Goal: Task Accomplishment & Management: Complete application form

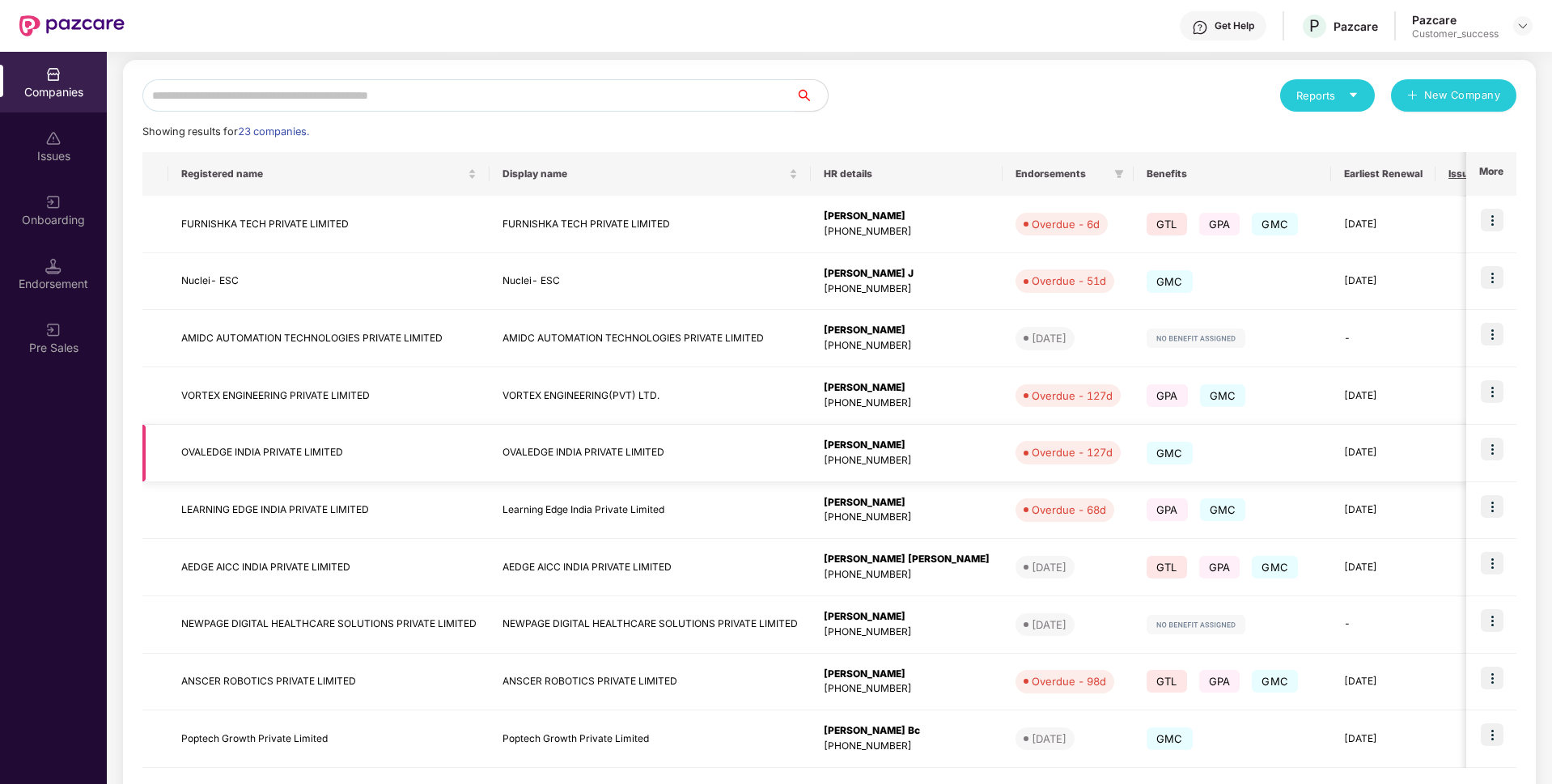
scroll to position [239, 0]
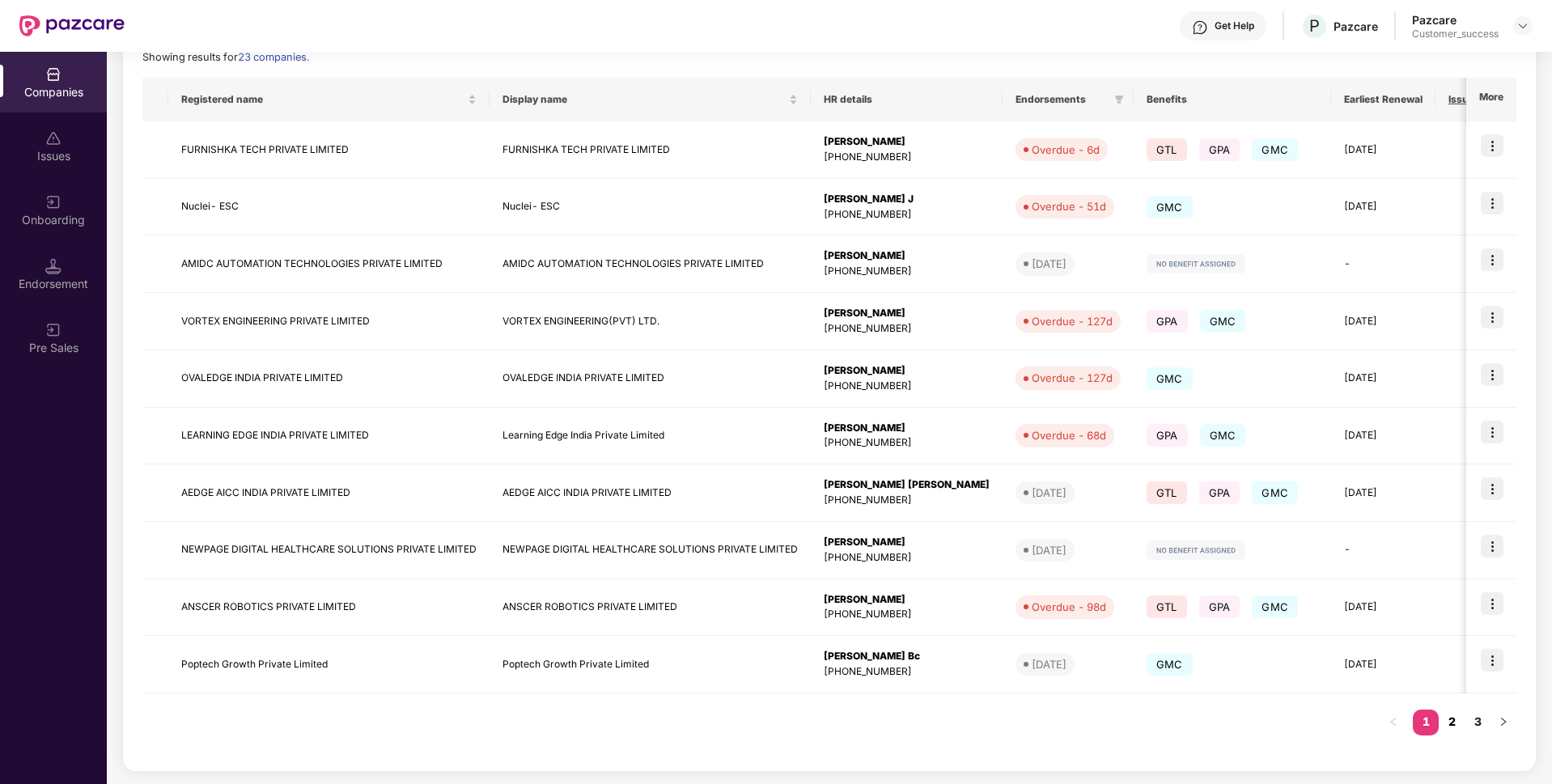
click at [1462, 719] on link "2" at bounding box center [1452, 722] width 26 height 24
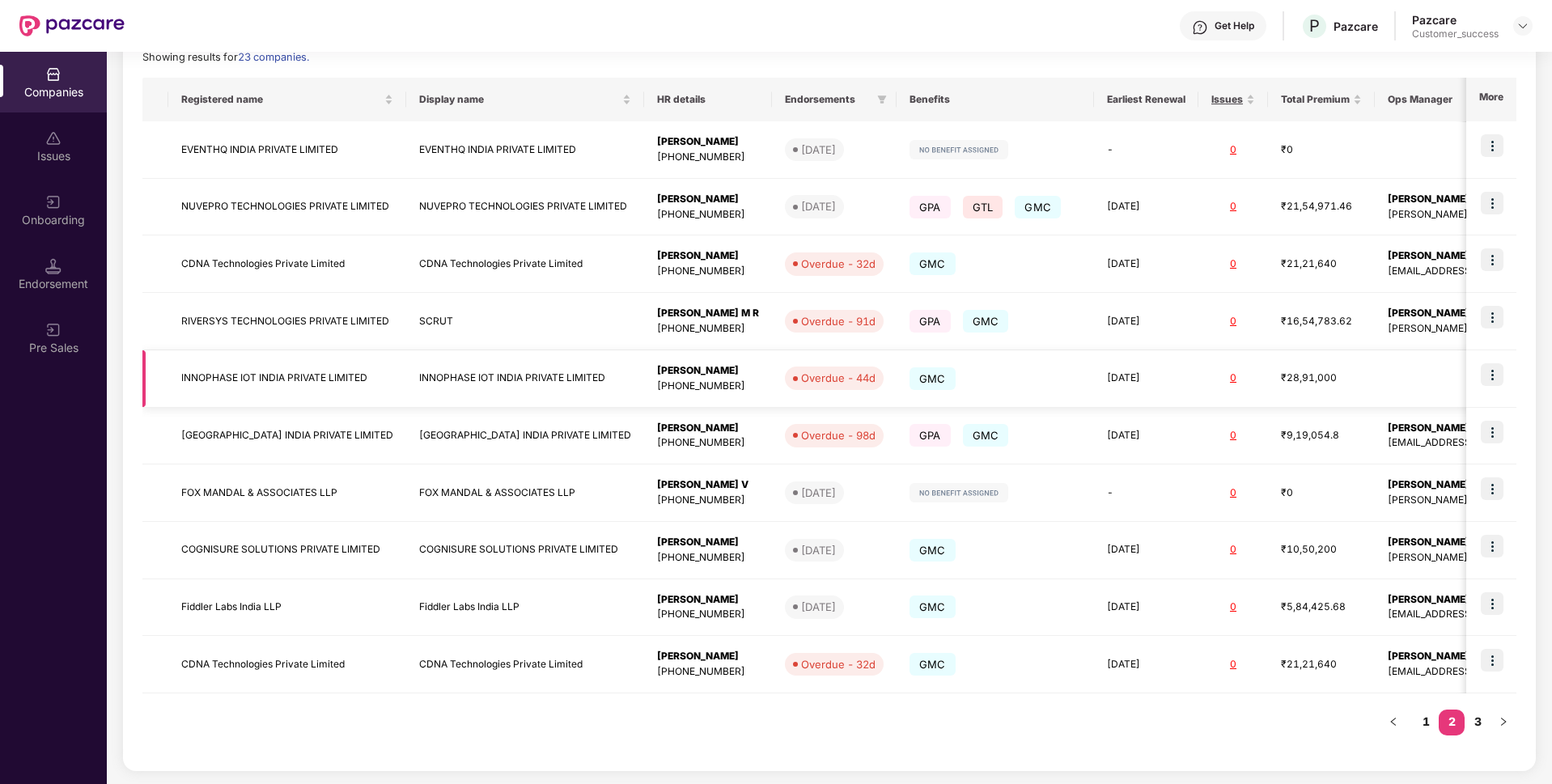
scroll to position [0, 0]
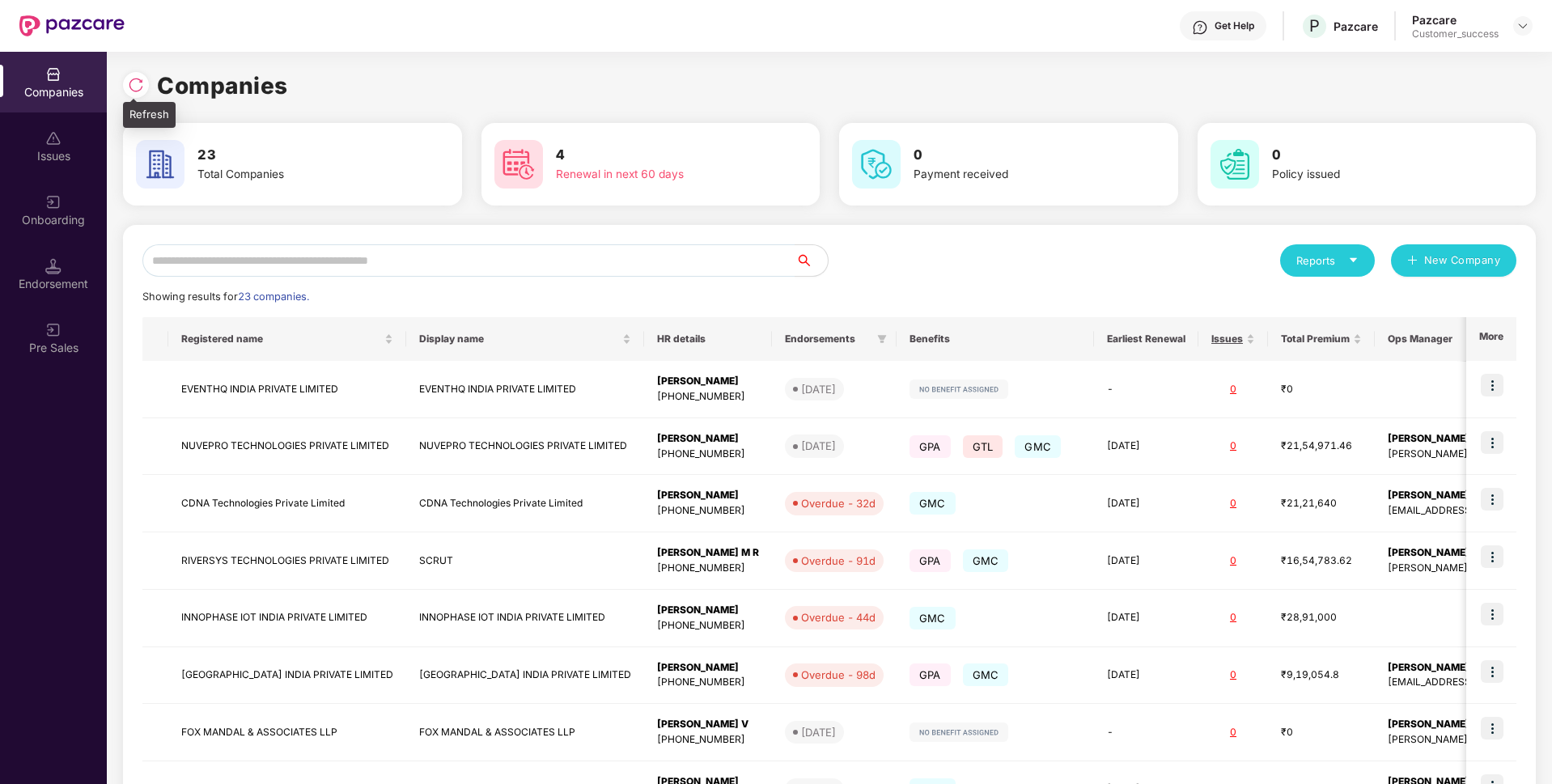
click at [131, 81] on img at bounding box center [136, 85] width 16 height 16
click at [371, 269] on input "text" at bounding box center [469, 261] width 653 height 33
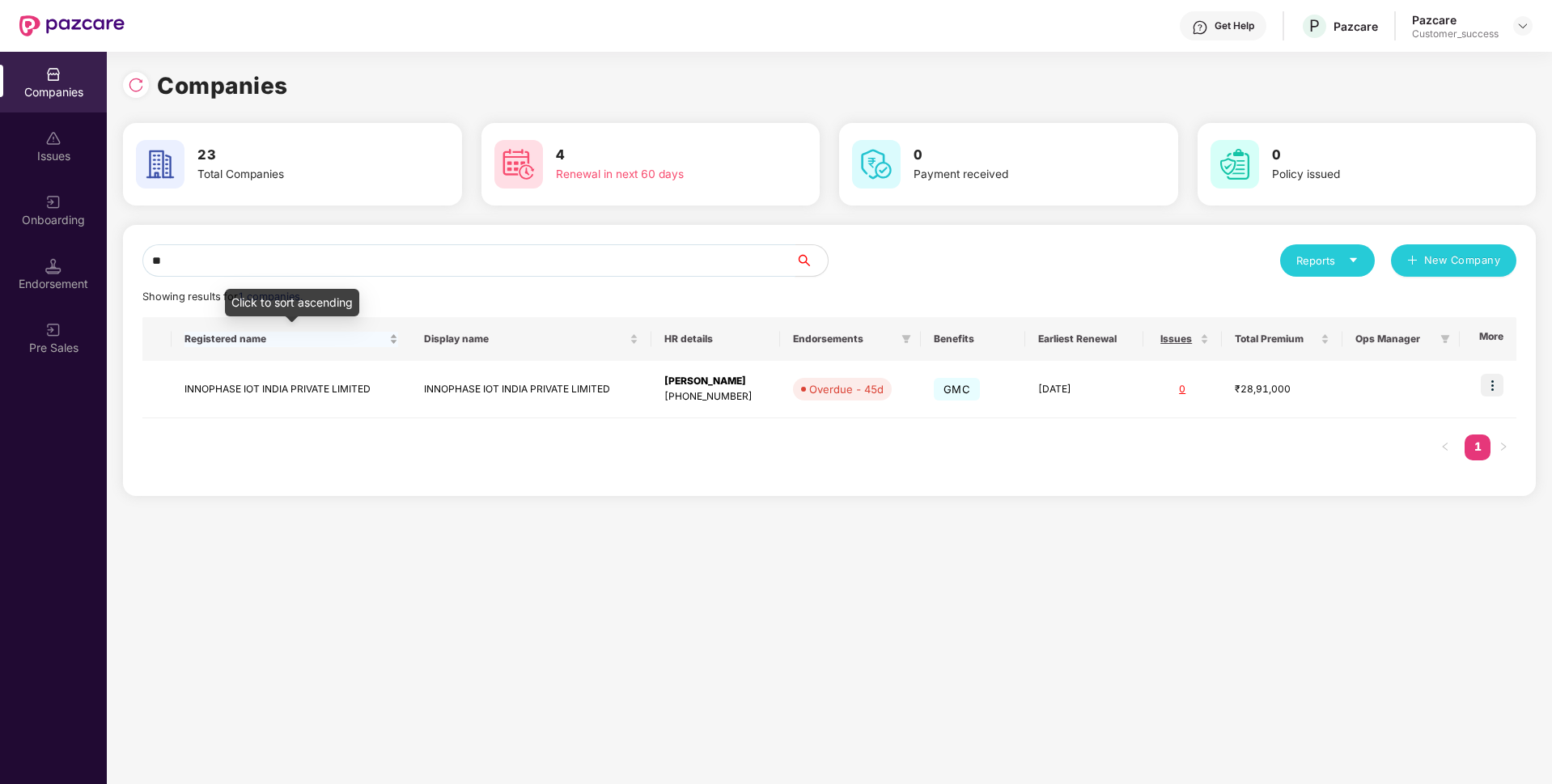
type input "*"
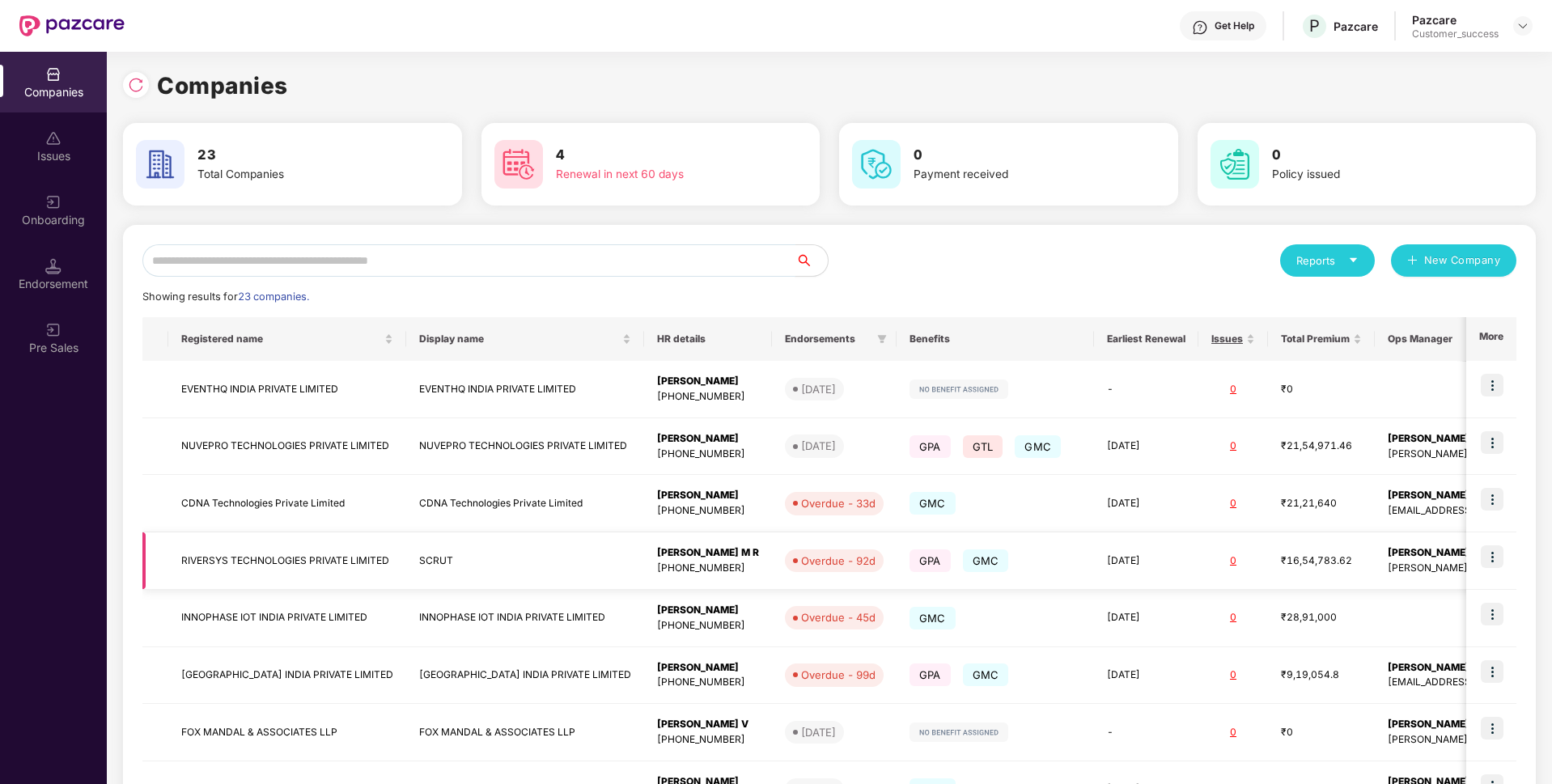
scroll to position [239, 0]
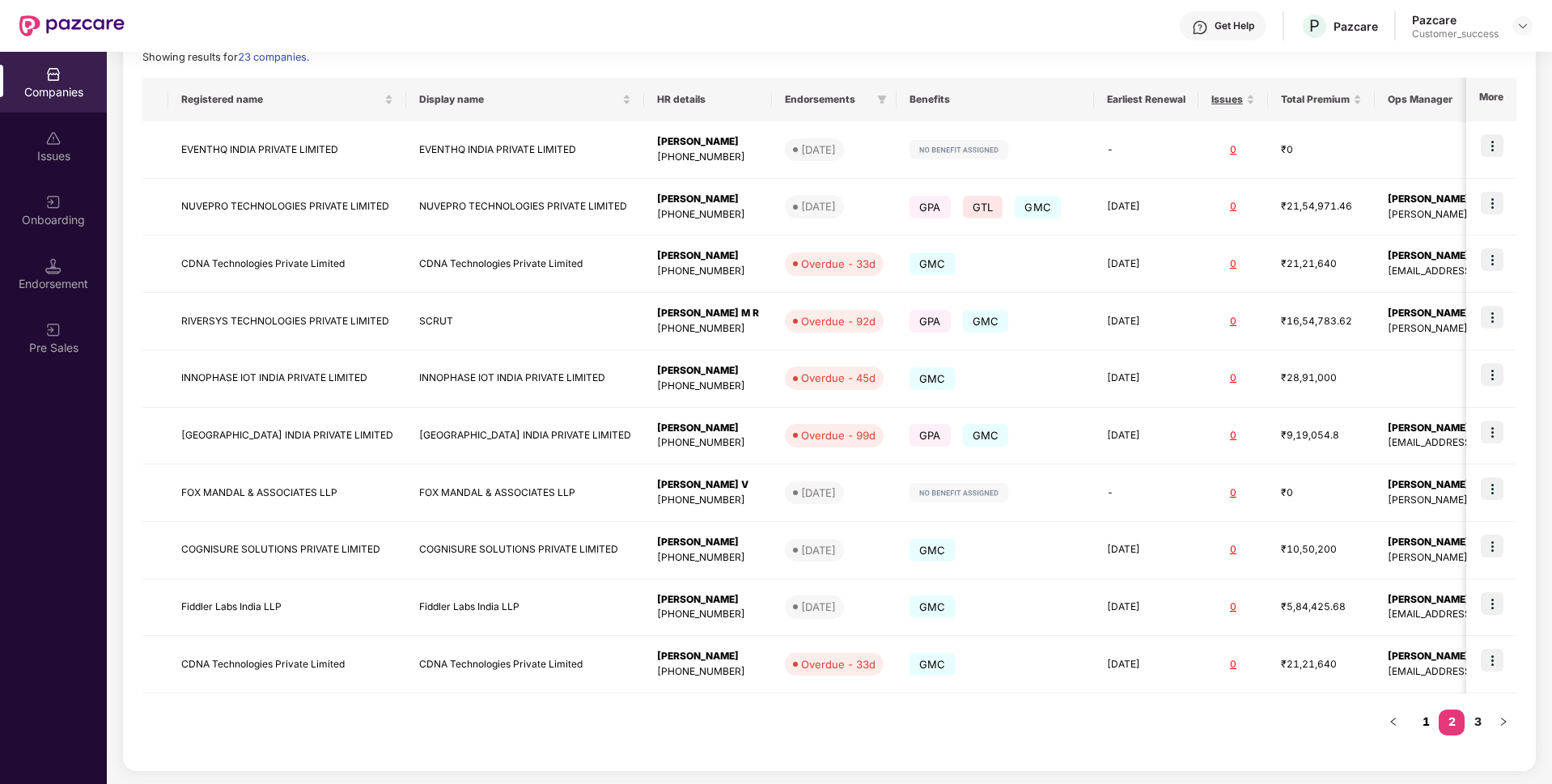
click at [1418, 722] on link "1" at bounding box center [1426, 722] width 26 height 24
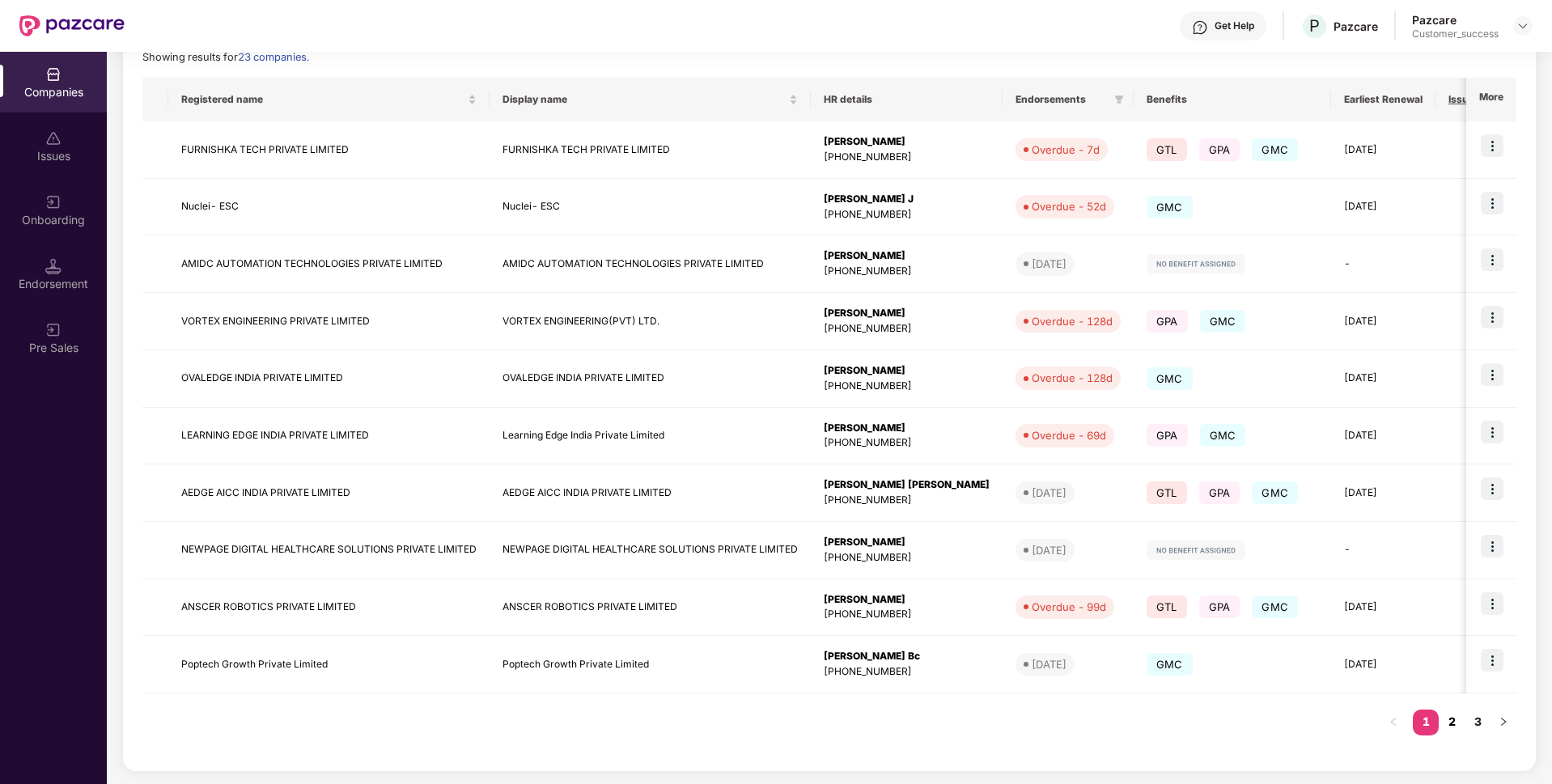
click at [1453, 728] on link "2" at bounding box center [1452, 722] width 26 height 24
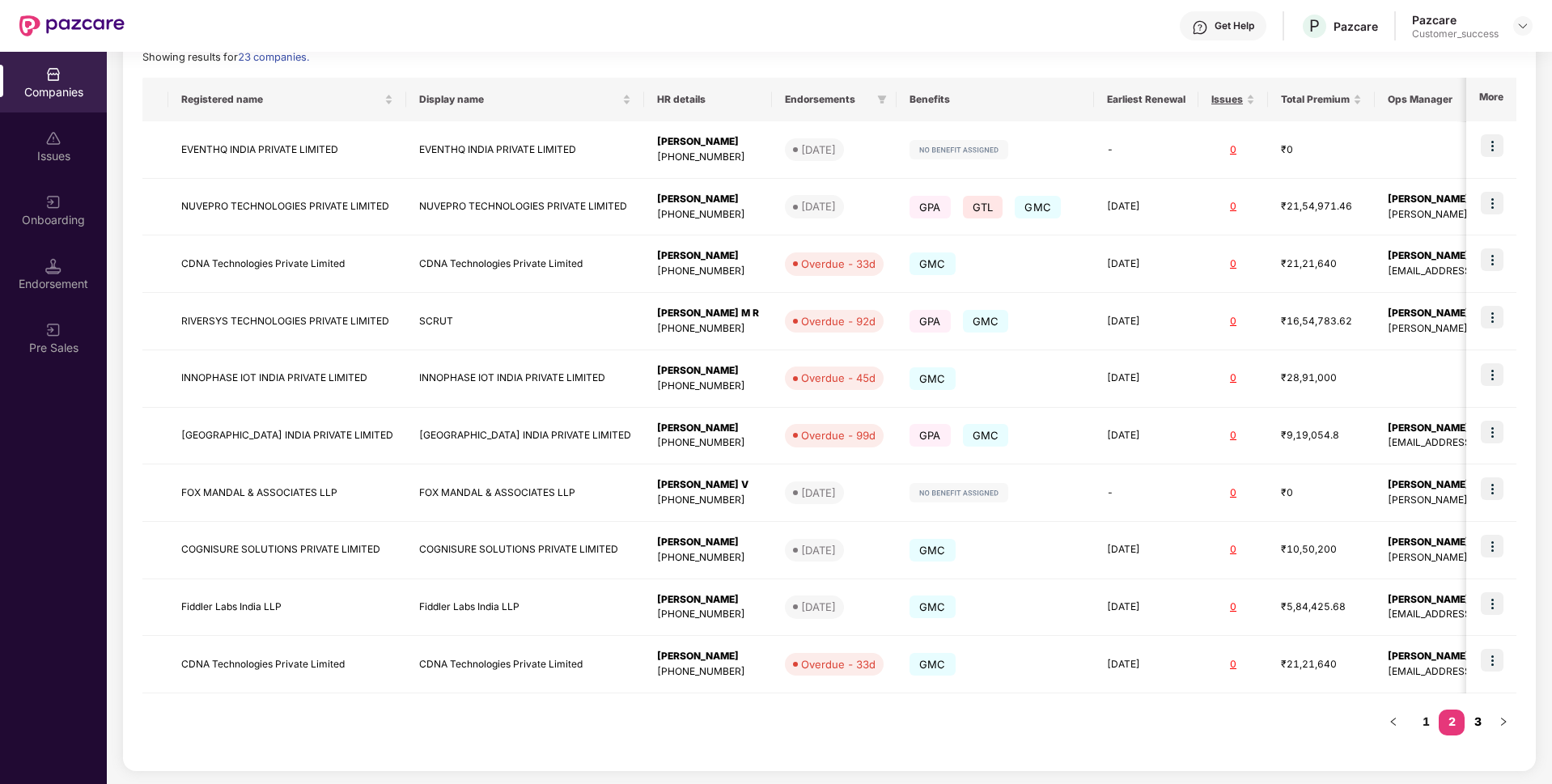
click at [1474, 732] on link "3" at bounding box center [1478, 722] width 26 height 24
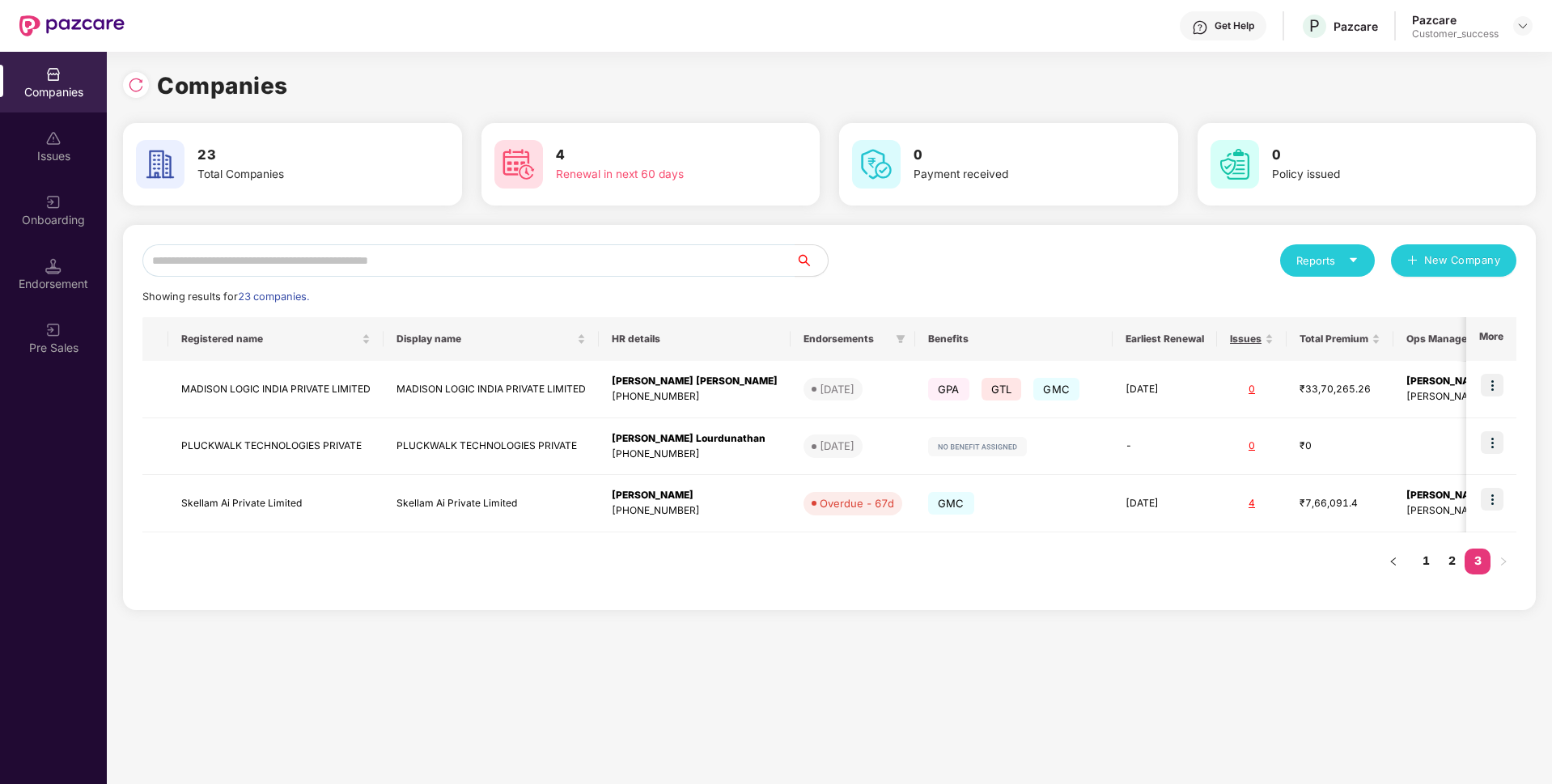
click at [25, 82] on div "Companies" at bounding box center [53, 82] width 107 height 60
click at [1431, 560] on link "1" at bounding box center [1426, 561] width 26 height 24
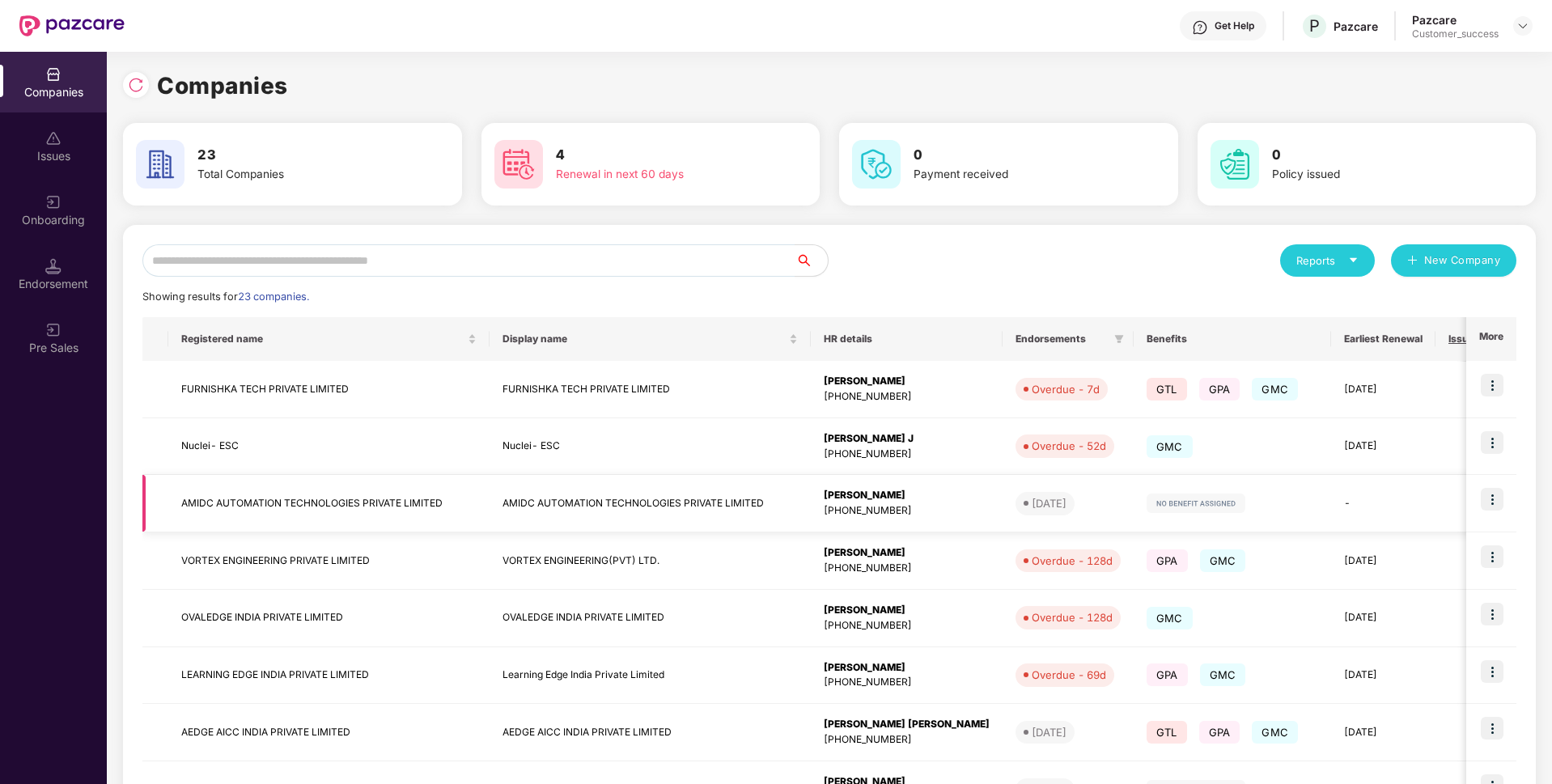
scroll to position [239, 0]
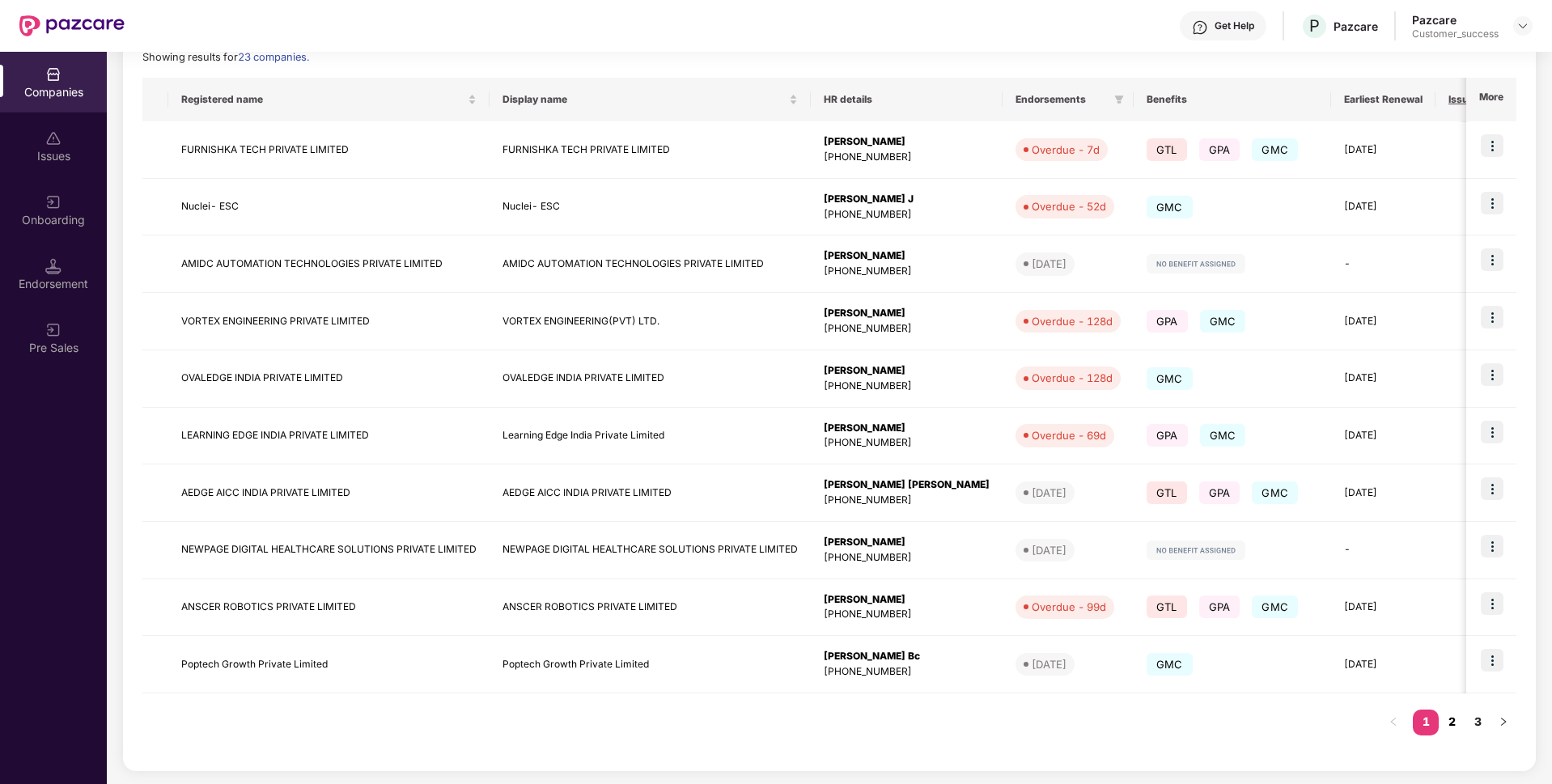
click at [1440, 715] on link "2" at bounding box center [1452, 722] width 26 height 24
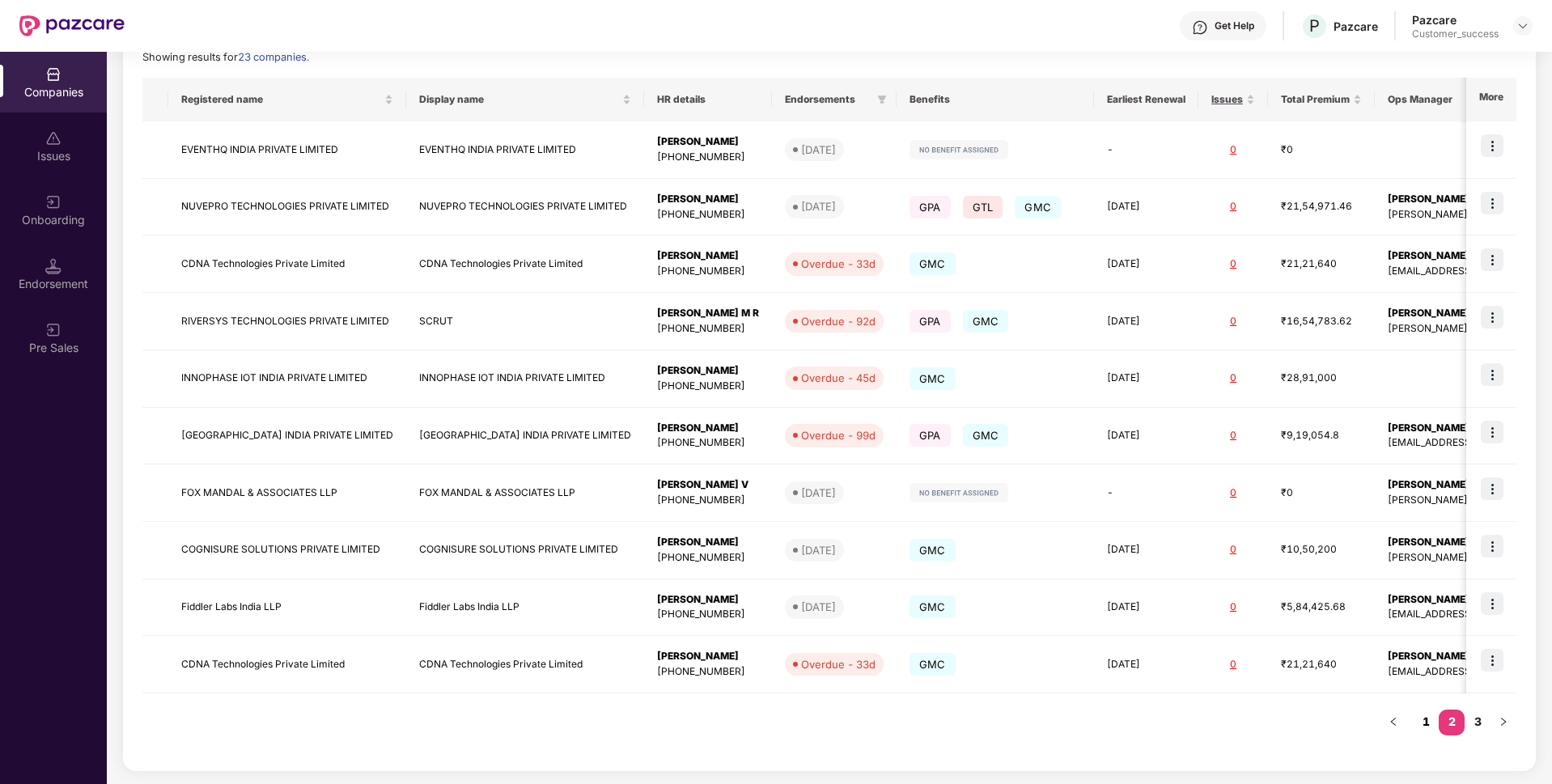
click at [1424, 725] on link "1" at bounding box center [1426, 722] width 26 height 24
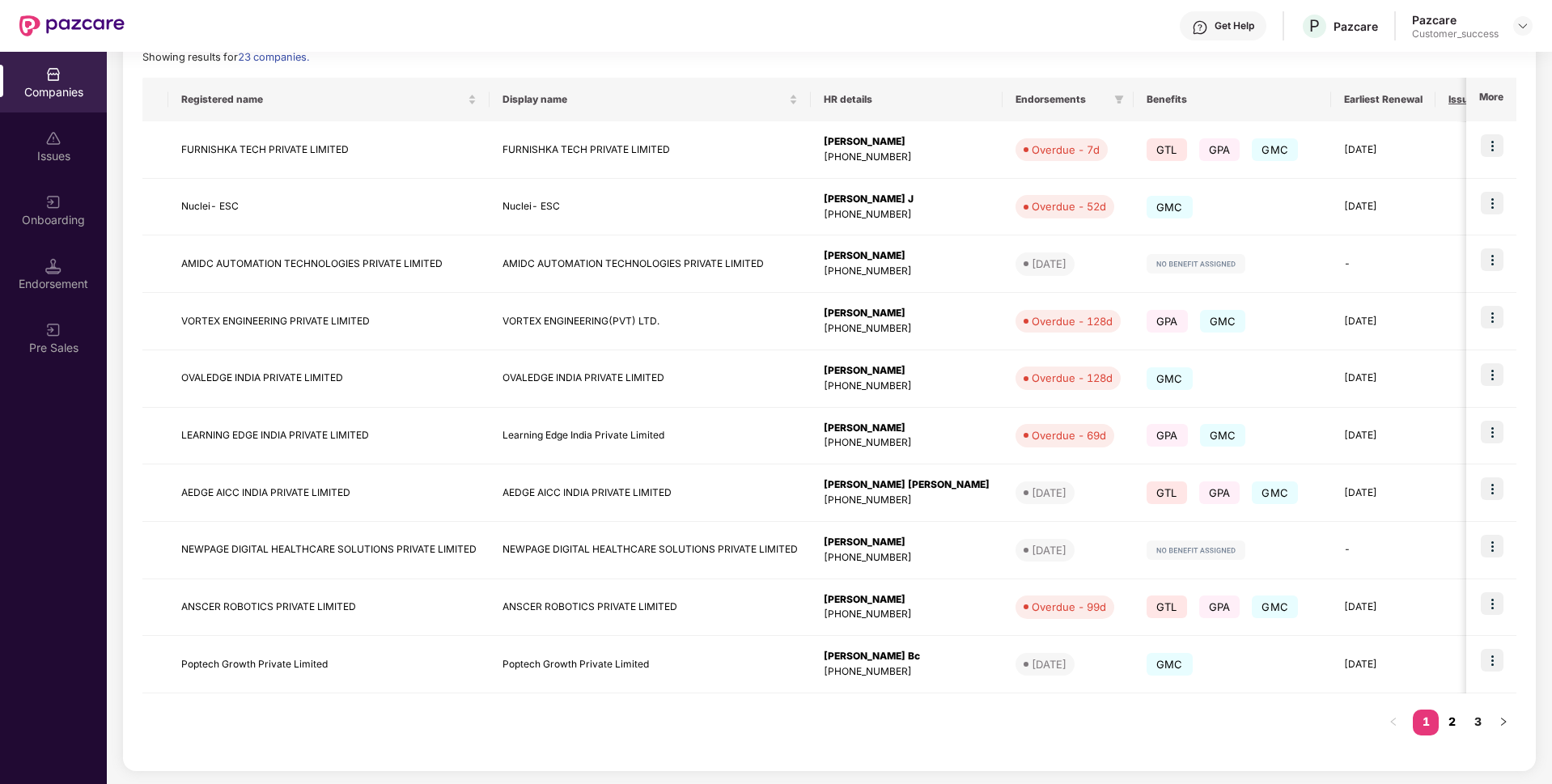
click at [1456, 724] on link "2" at bounding box center [1452, 722] width 26 height 24
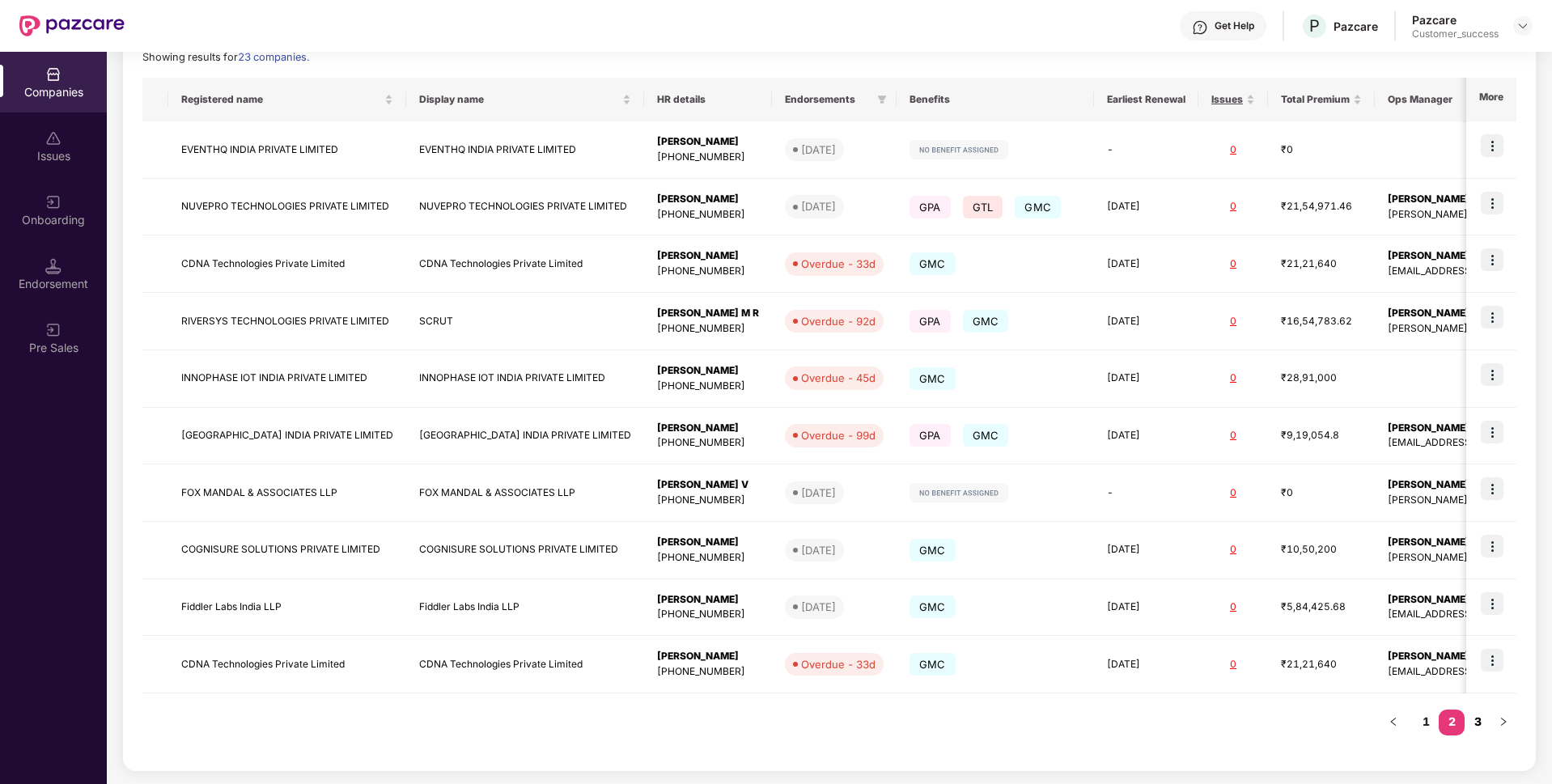
click at [1477, 724] on link "3" at bounding box center [1478, 722] width 26 height 24
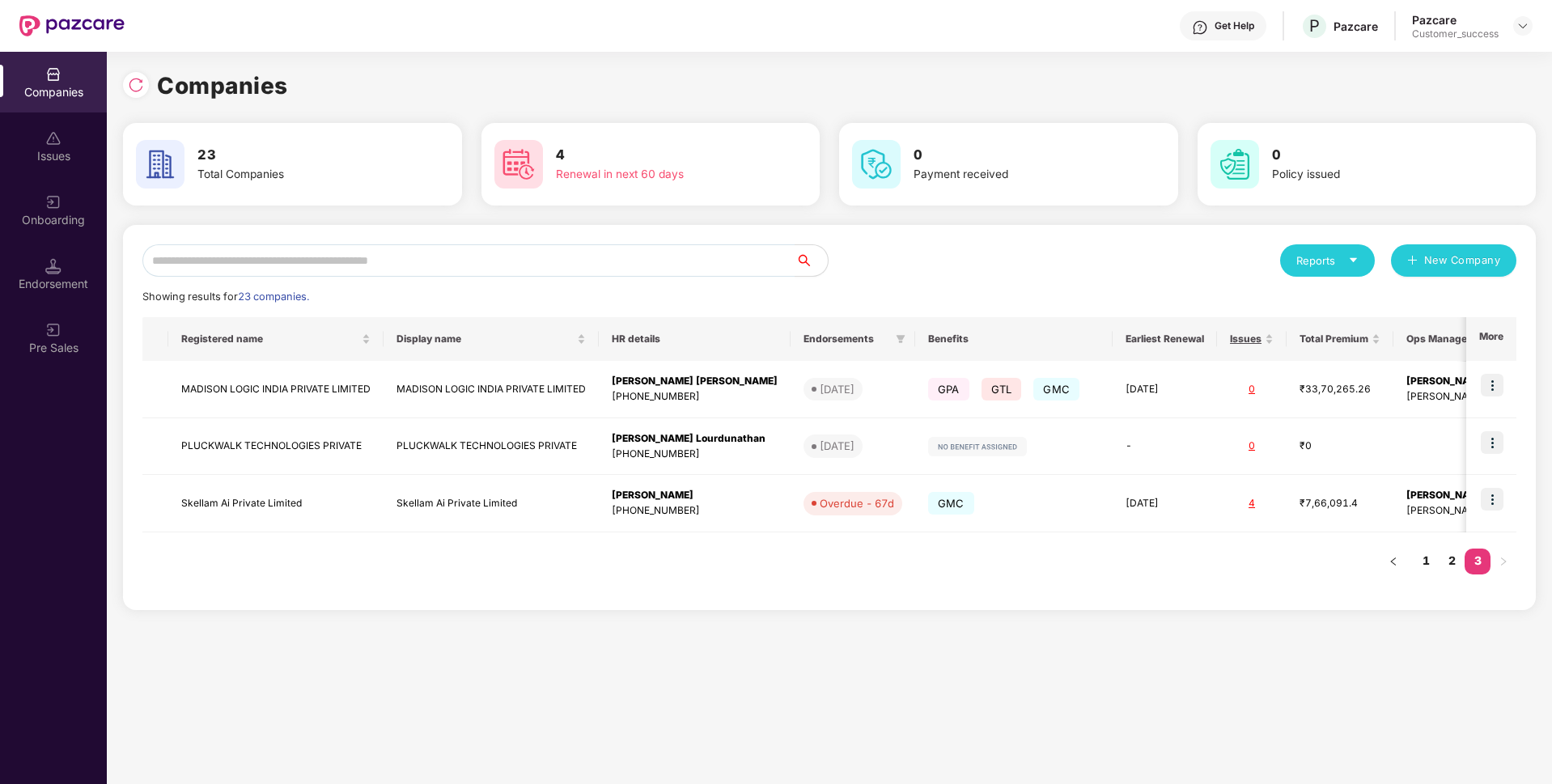
scroll to position [0, 0]
click at [1425, 568] on link "1" at bounding box center [1426, 561] width 26 height 24
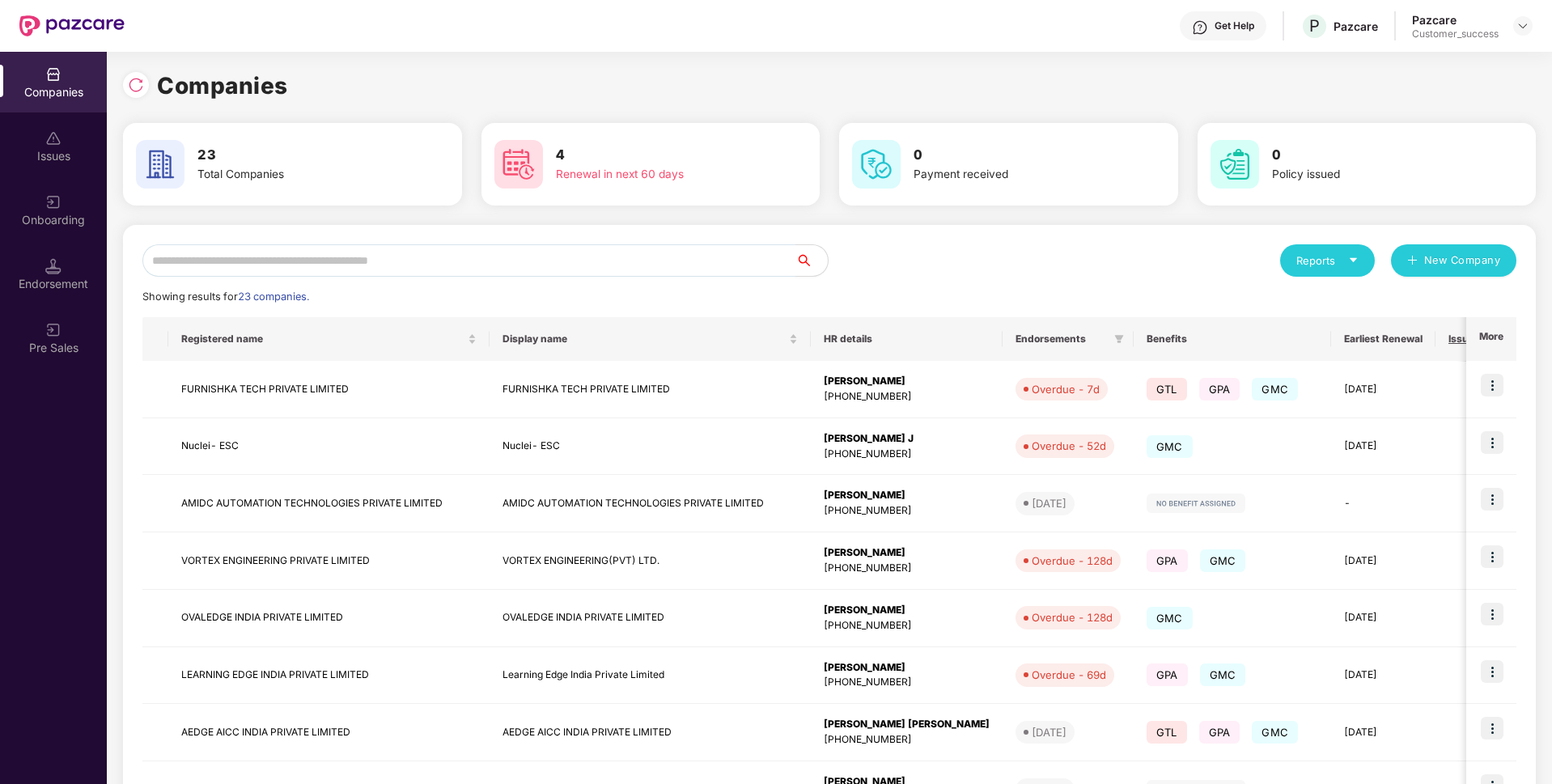
click at [627, 262] on input "text" at bounding box center [469, 261] width 653 height 33
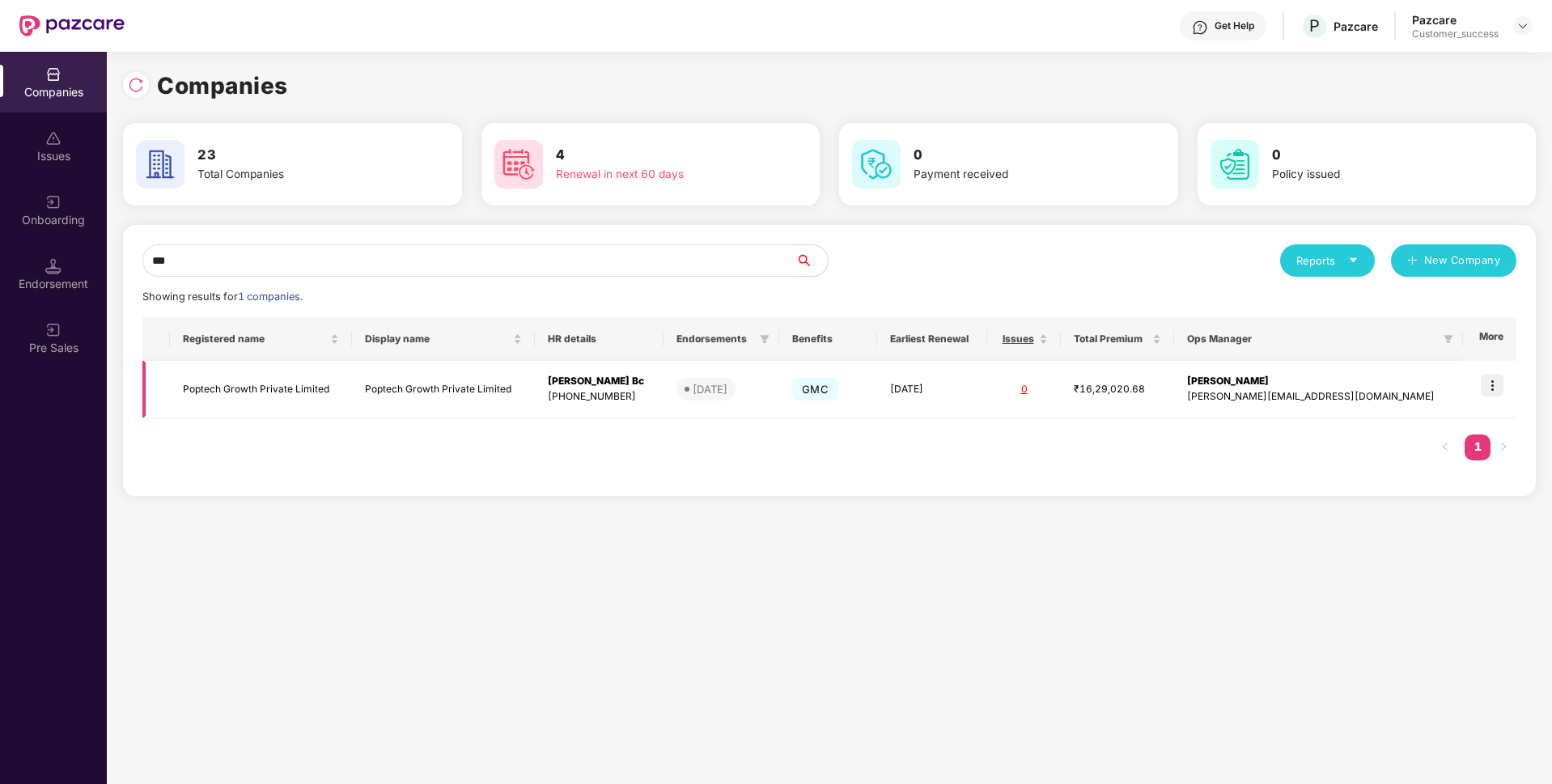
type input "***"
click at [1492, 392] on img at bounding box center [1492, 385] width 23 height 23
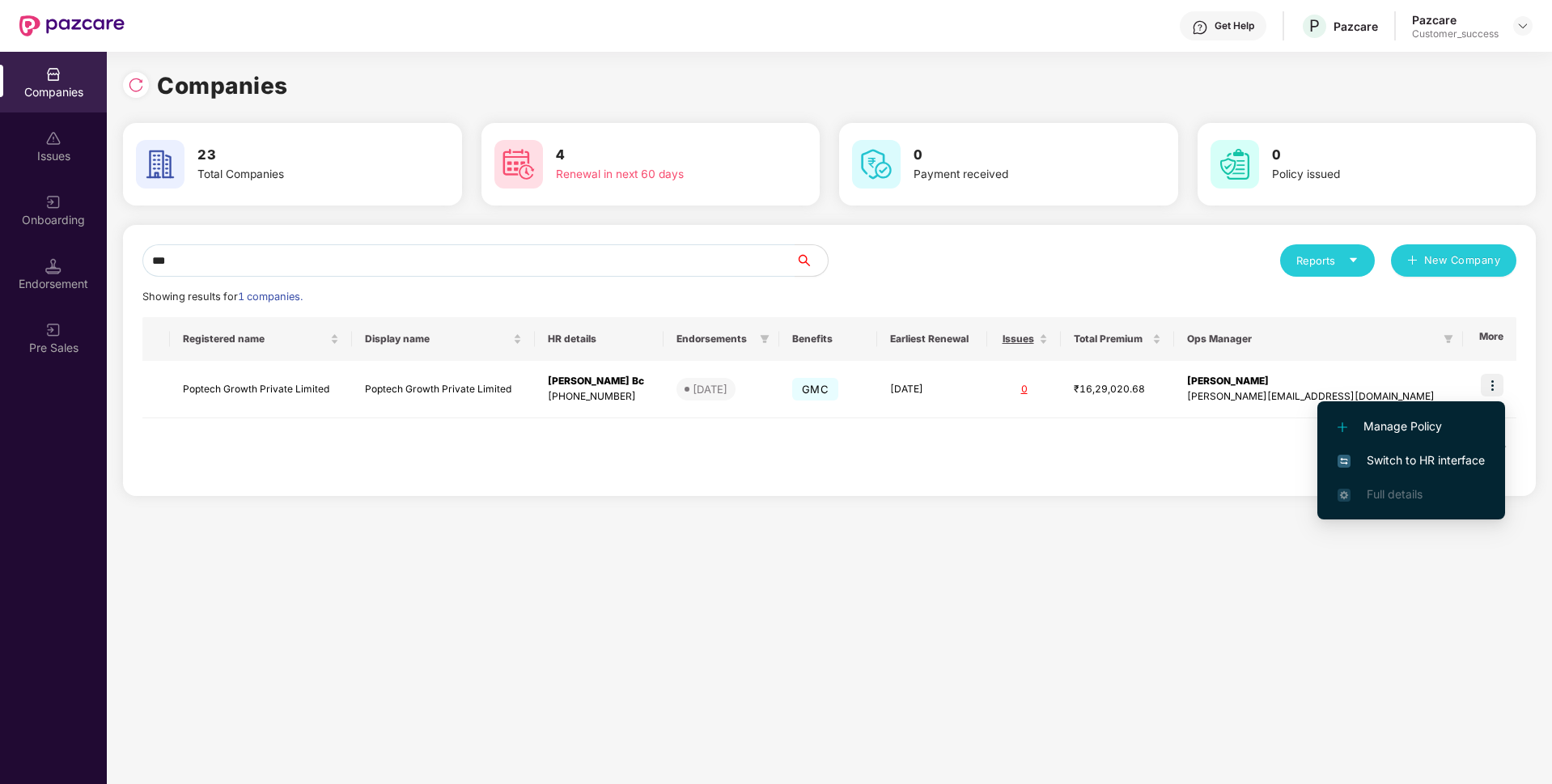
click at [1403, 455] on span "Switch to HR interface" at bounding box center [1412, 461] width 147 height 18
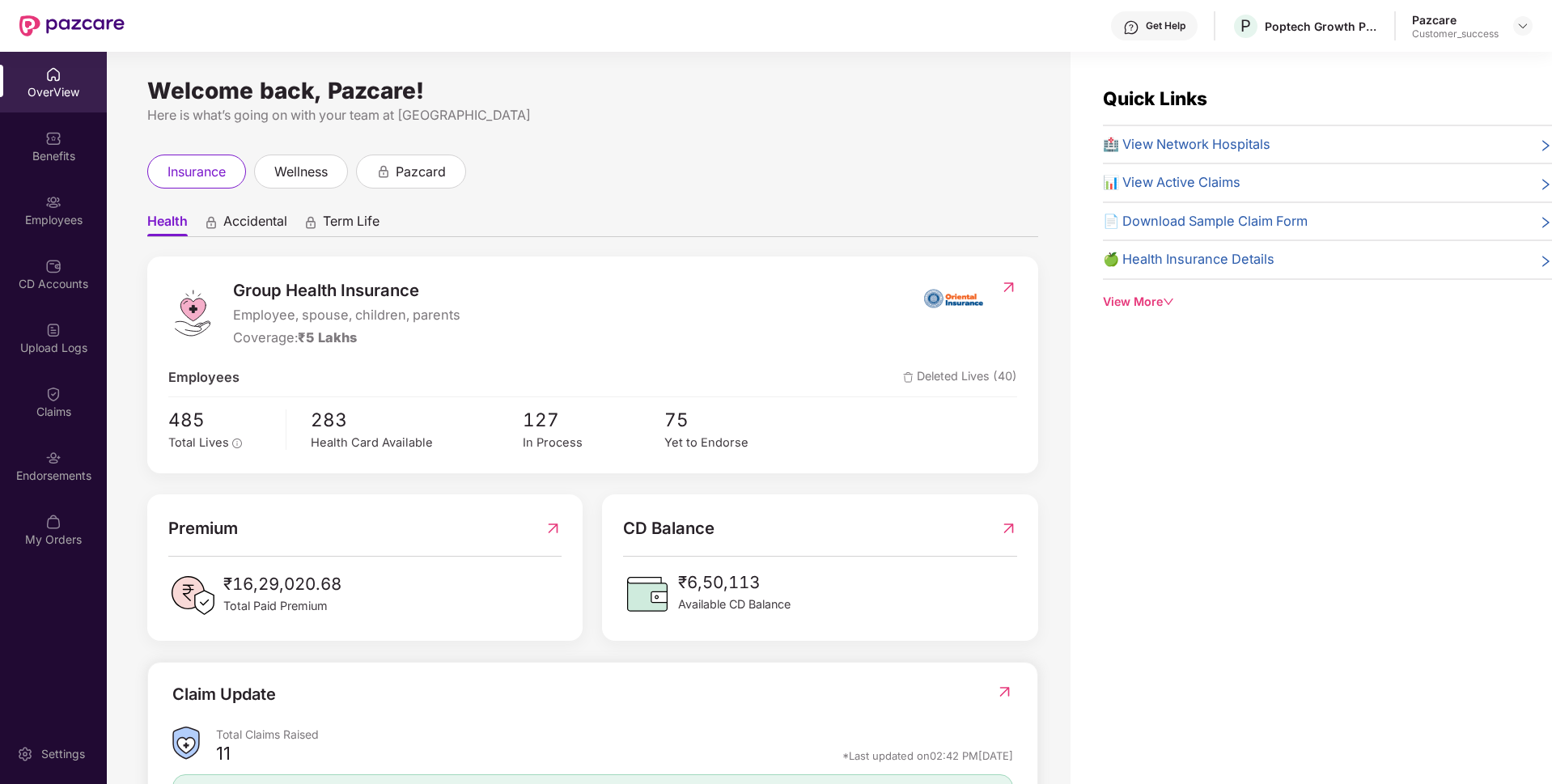
click at [0, 194] on div "Employees" at bounding box center [53, 210] width 107 height 60
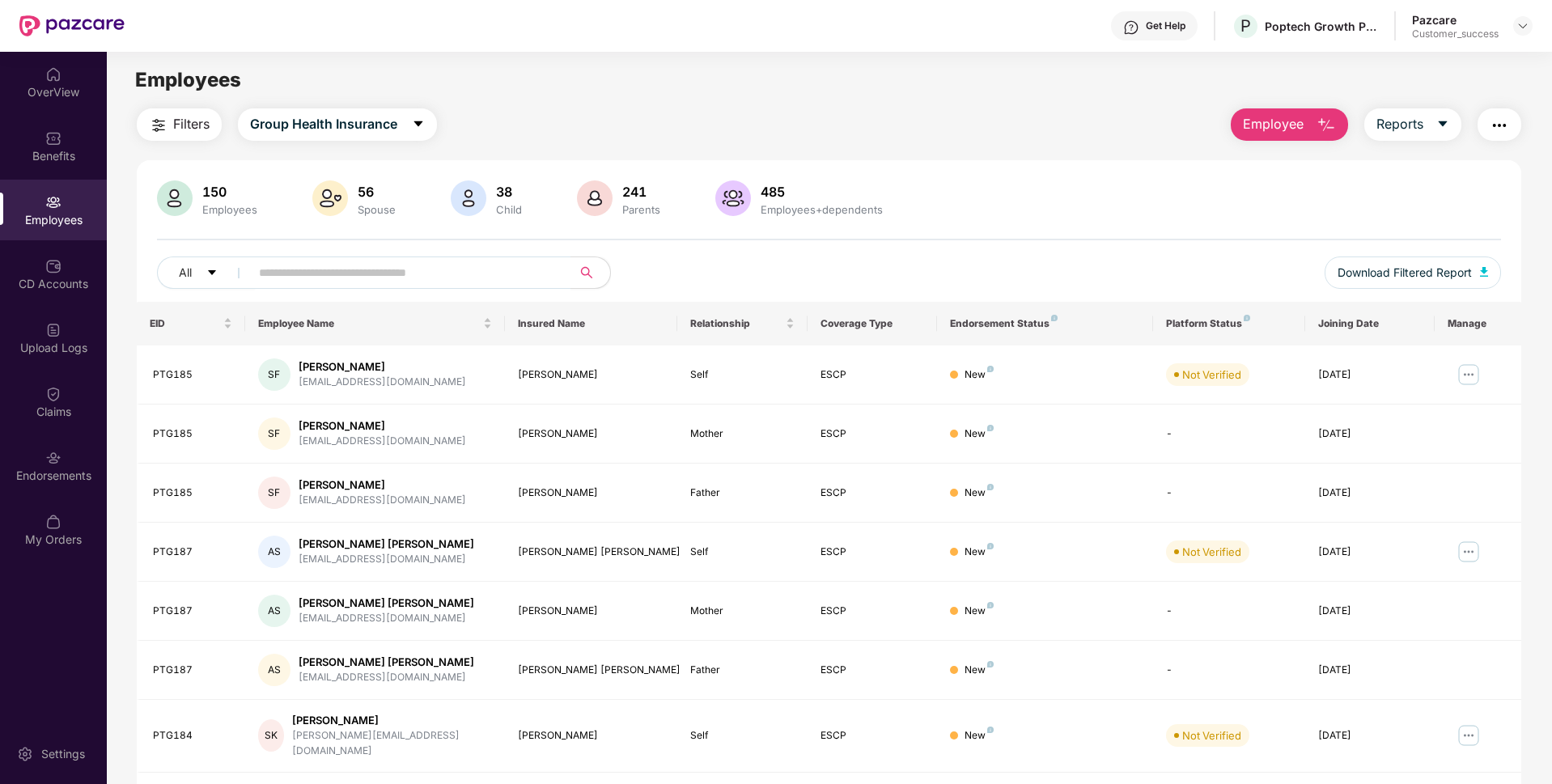
click at [1266, 130] on span "Employee" at bounding box center [1273, 124] width 60 height 20
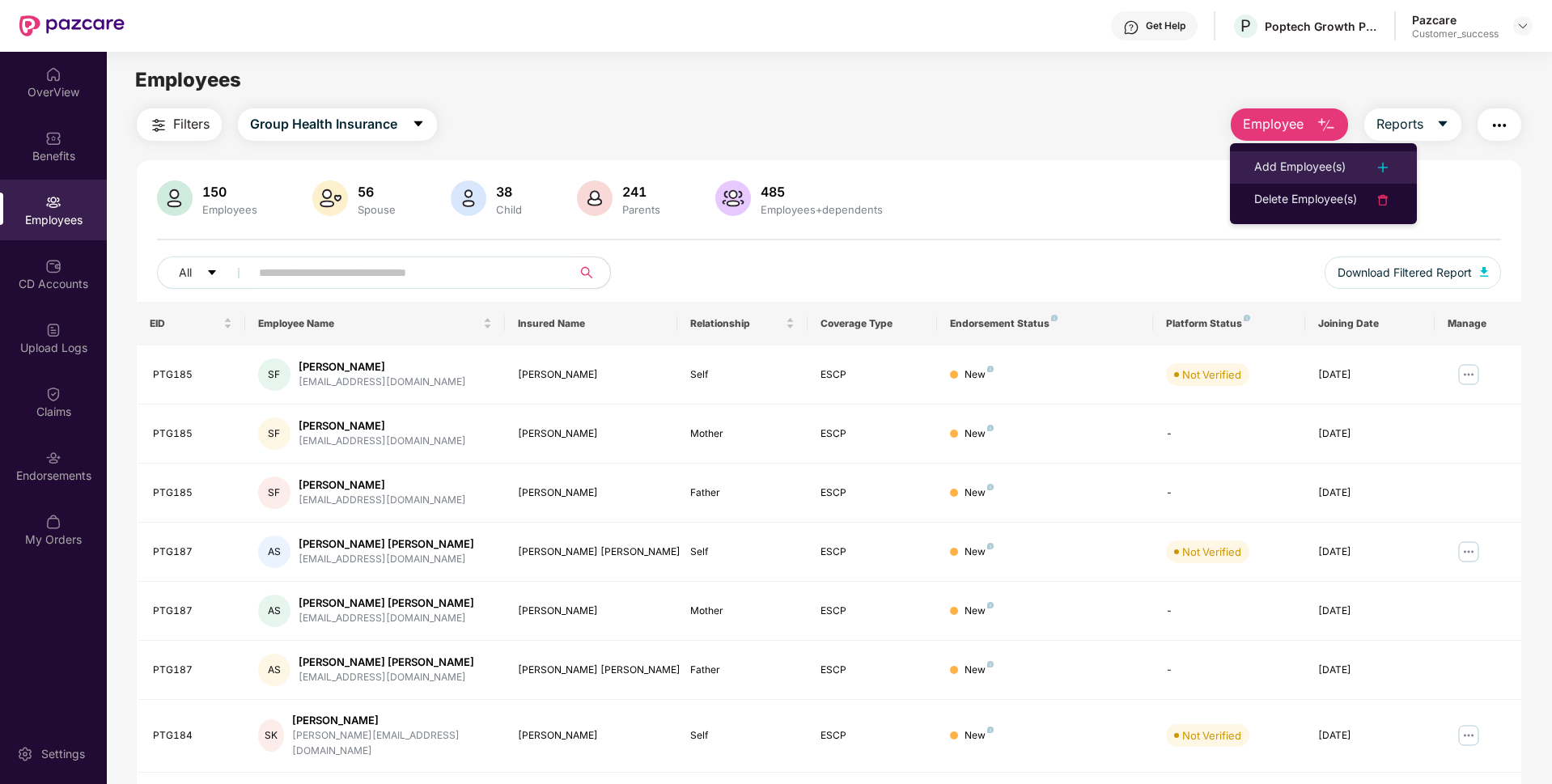
click at [1269, 173] on div "Add Employee(s)" at bounding box center [1300, 167] width 91 height 20
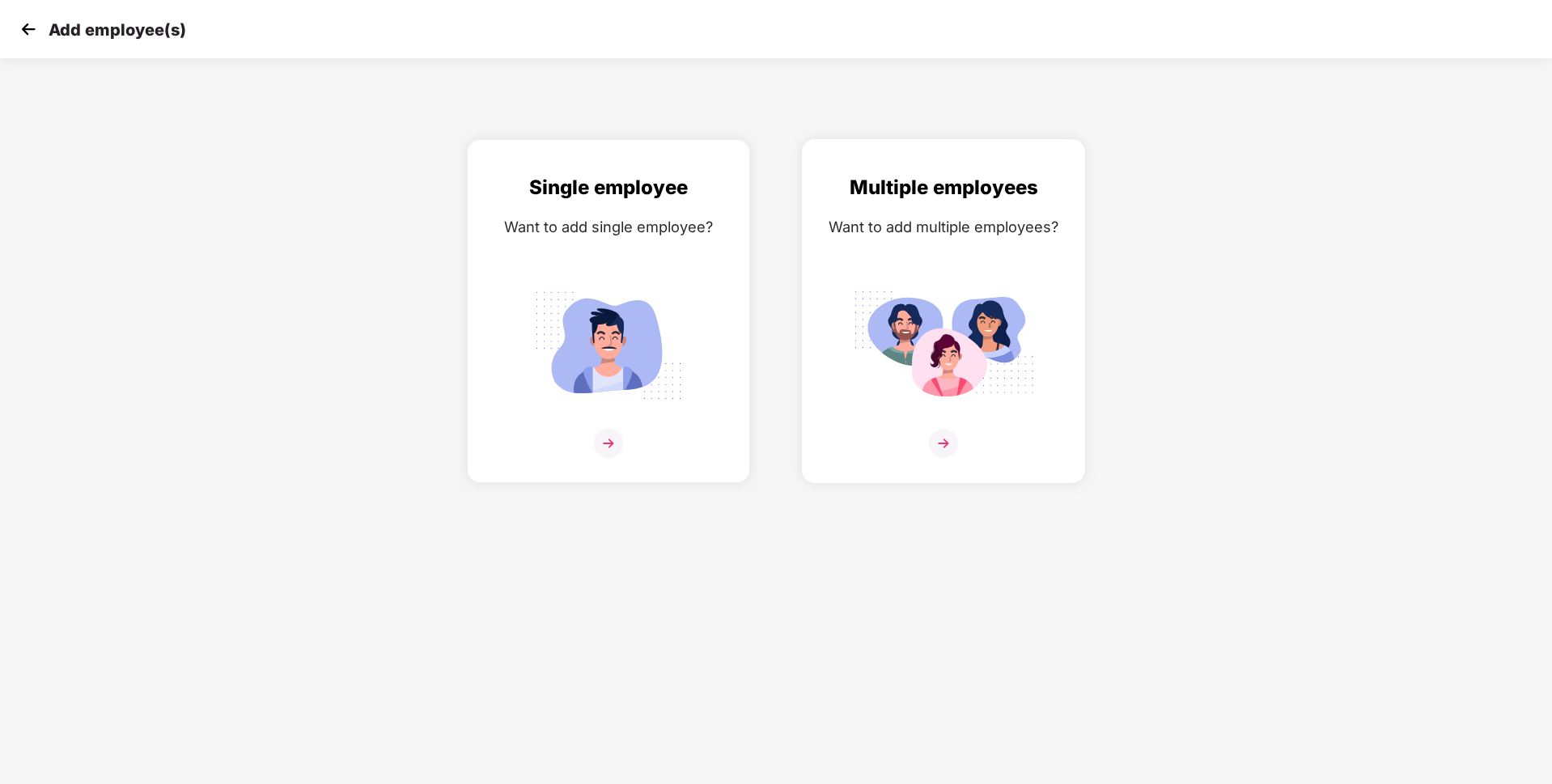
click at [953, 454] on img at bounding box center [943, 443] width 29 height 29
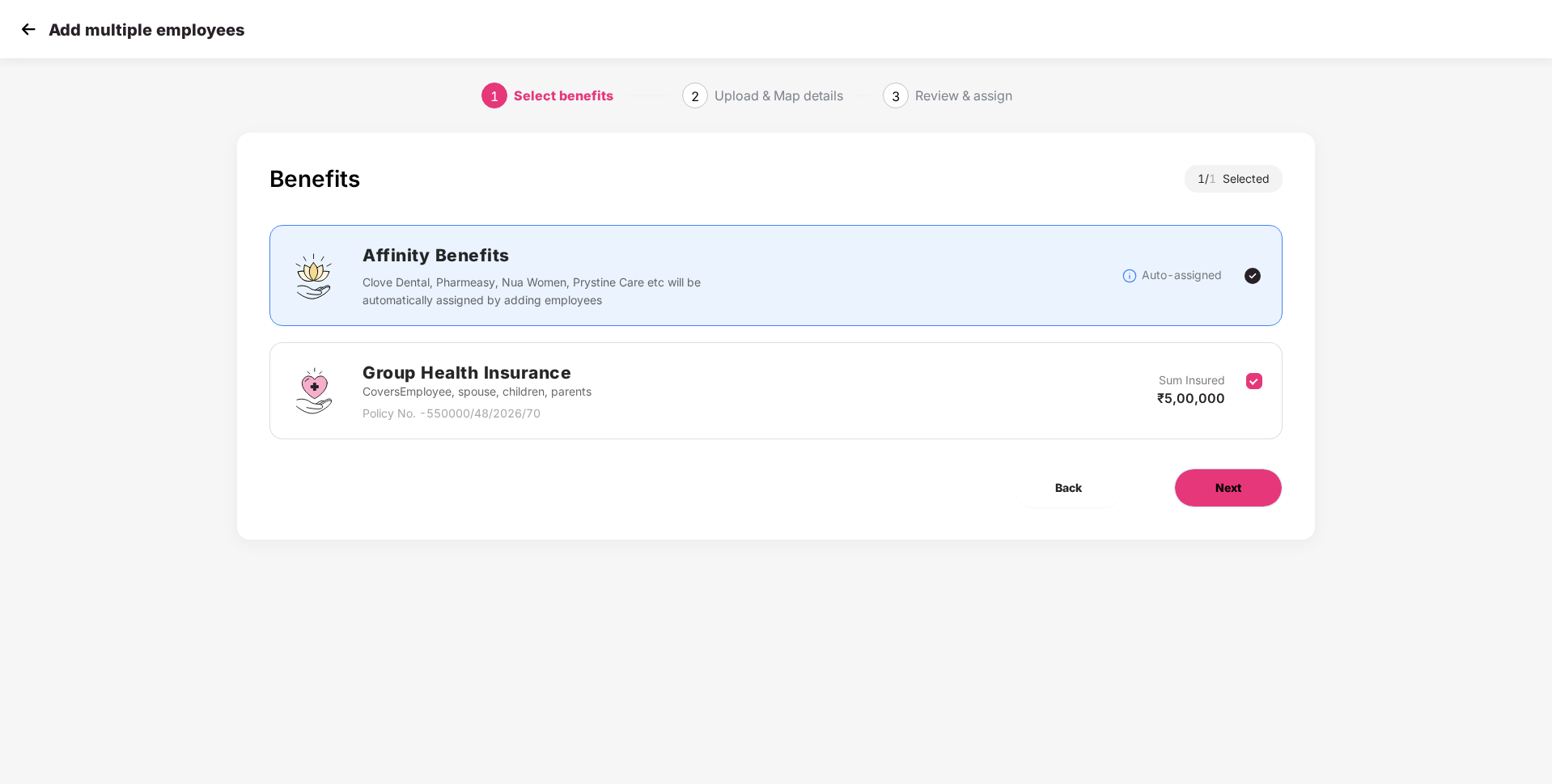
click at [1248, 475] on button "Next" at bounding box center [1229, 488] width 109 height 39
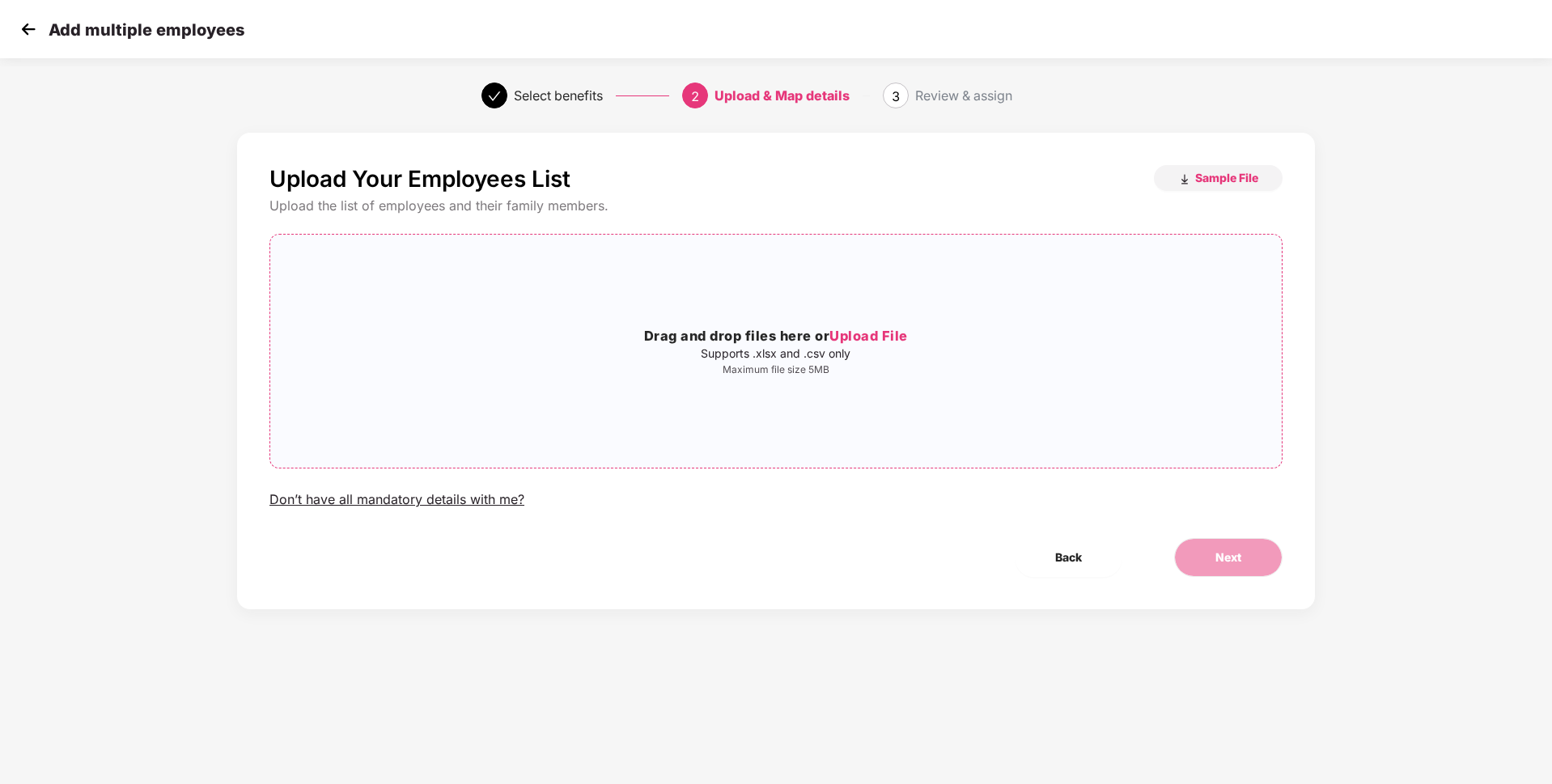
click at [874, 330] on span "Upload File" at bounding box center [869, 336] width 78 height 16
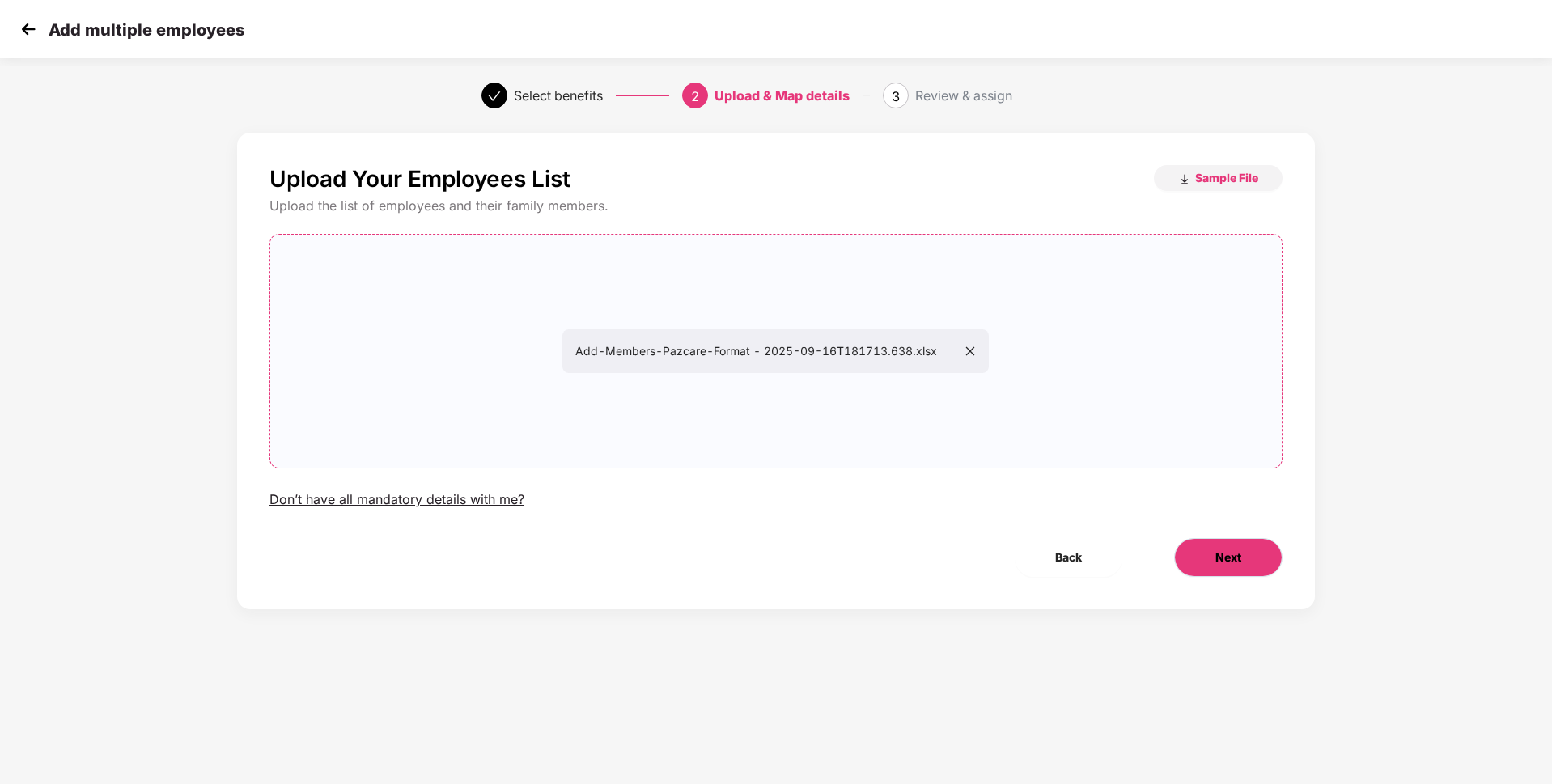
click at [1244, 553] on button "Next" at bounding box center [1229, 558] width 109 height 39
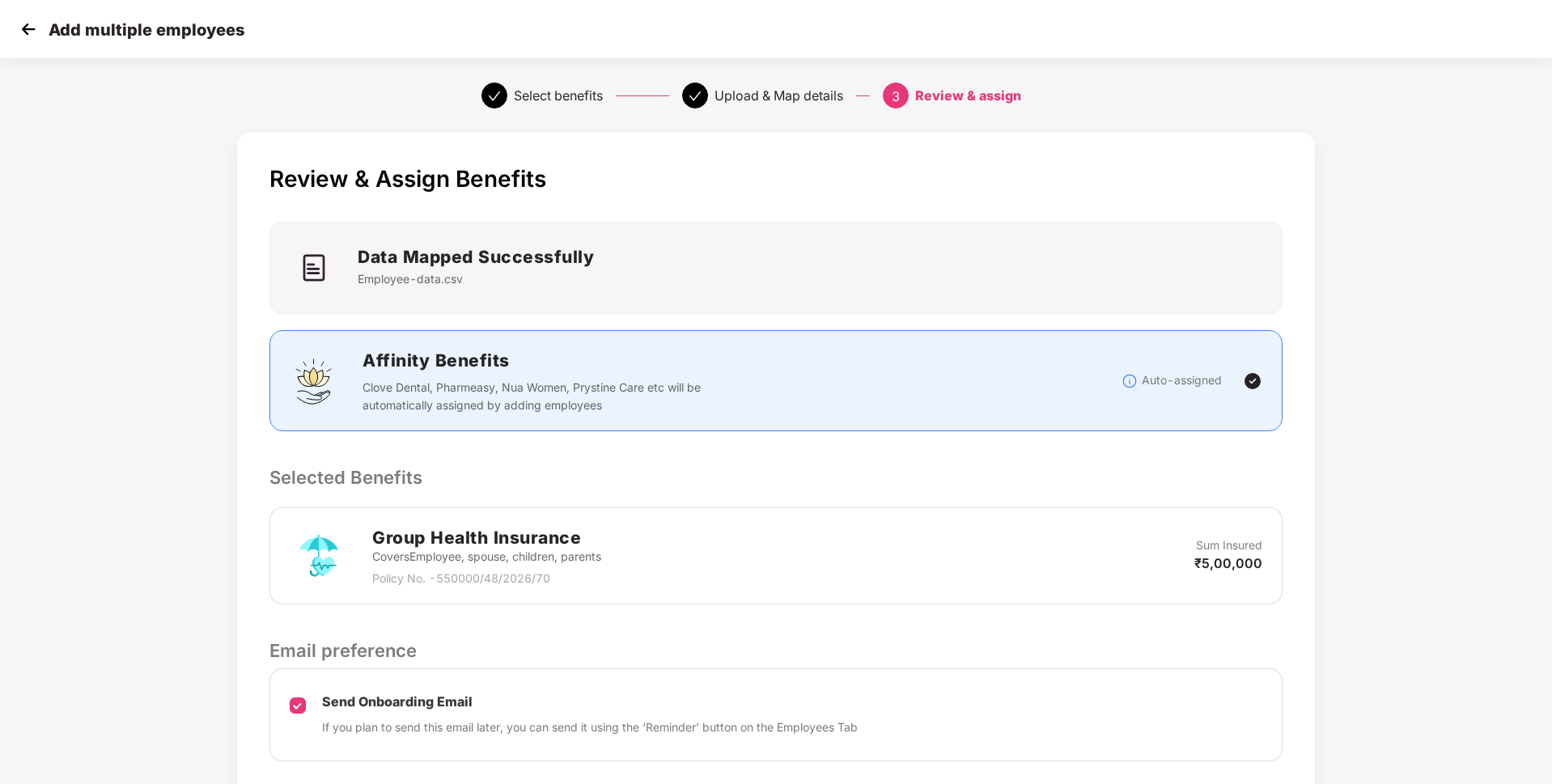
scroll to position [118, 0]
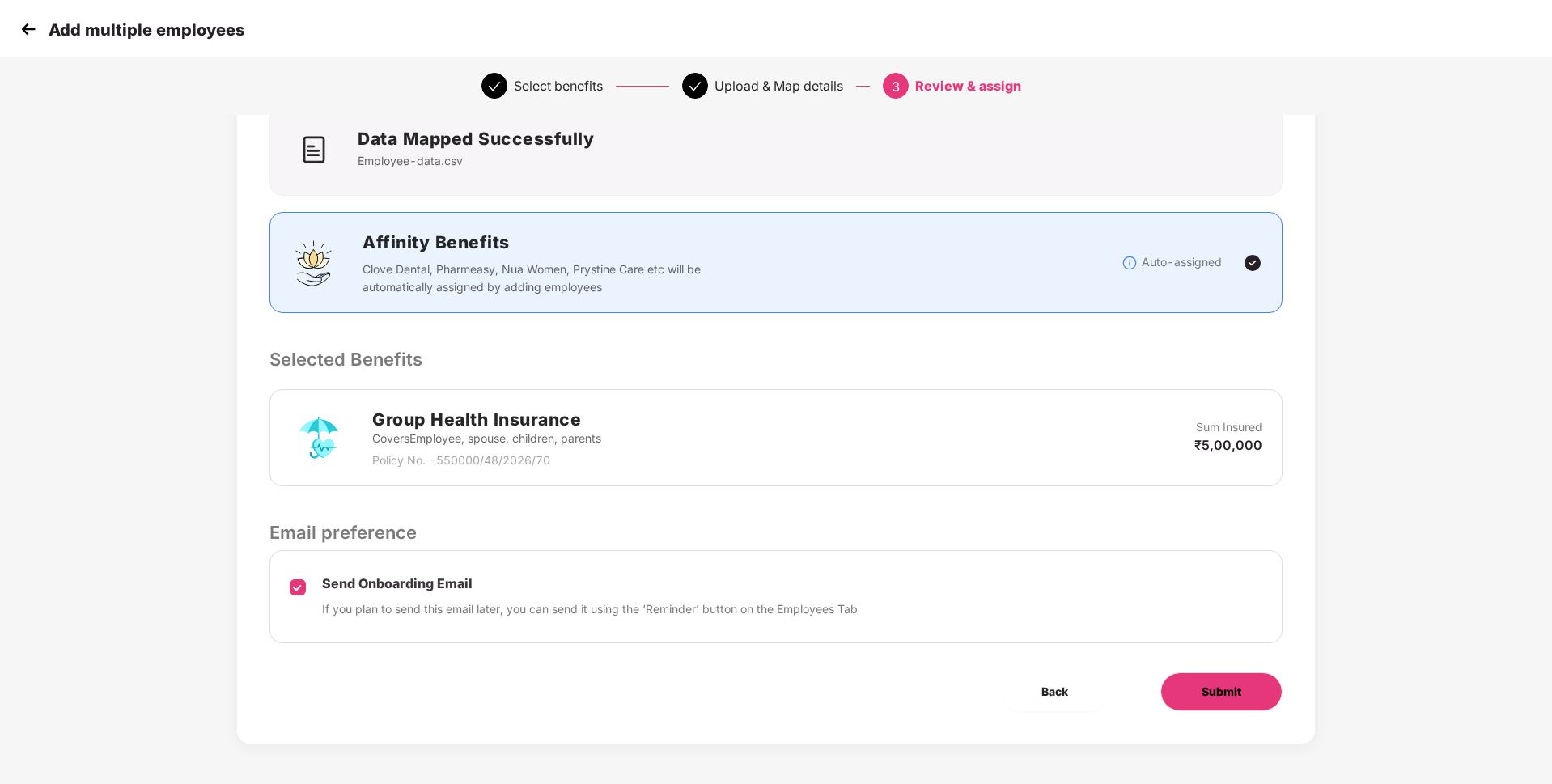
click at [1223, 688] on span "Submit" at bounding box center [1221, 692] width 40 height 18
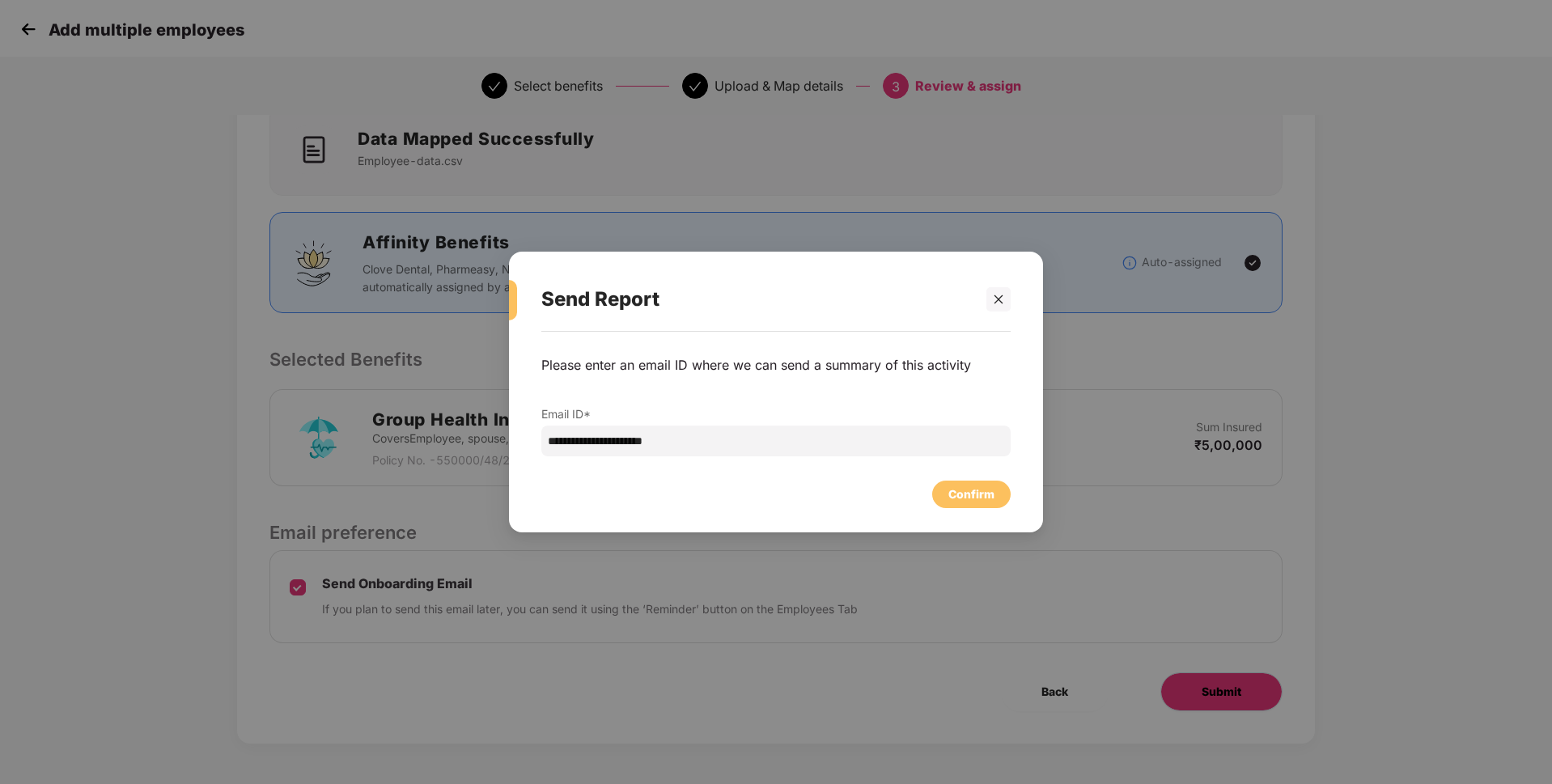
scroll to position [0, 0]
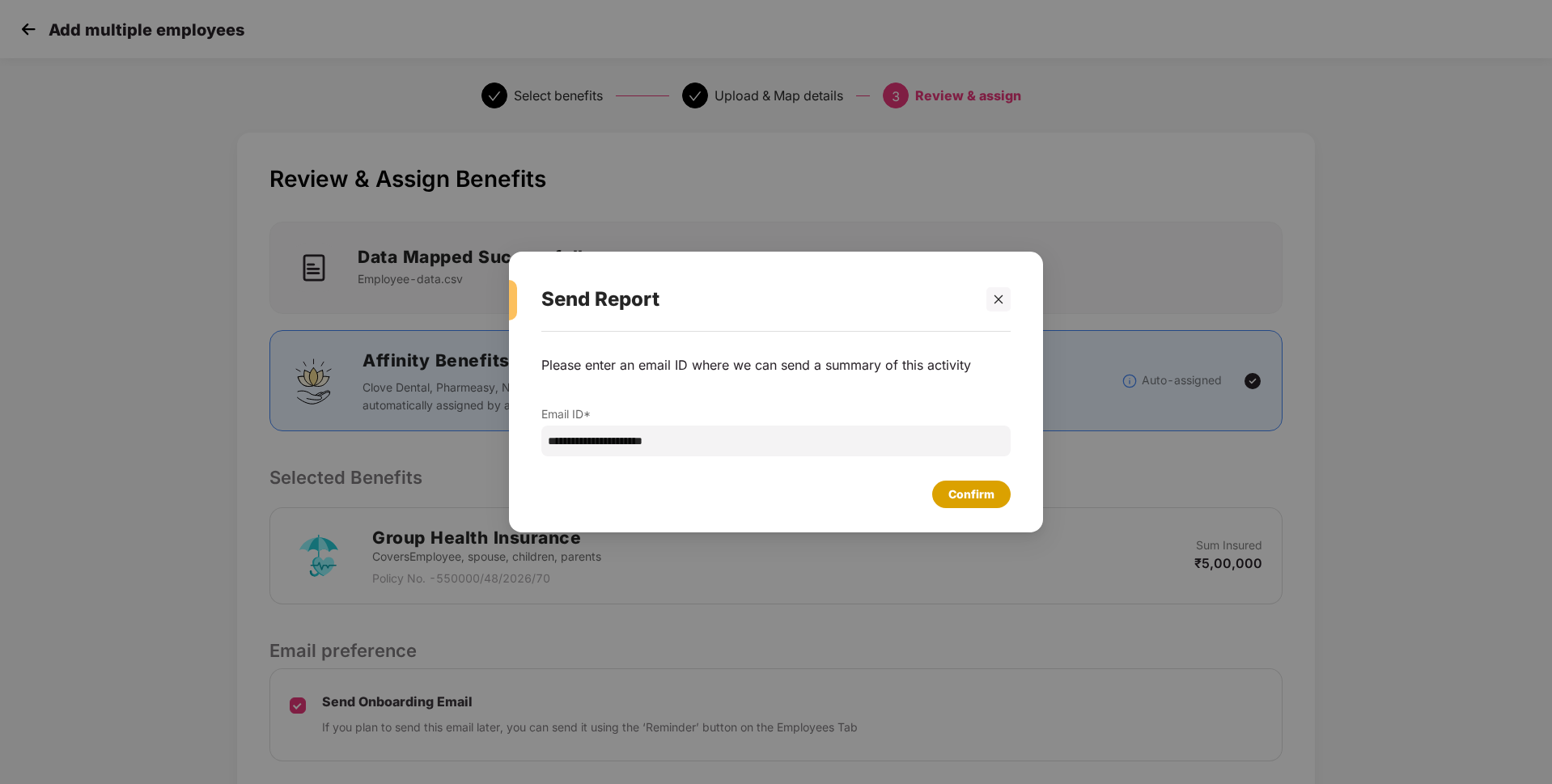
click at [976, 487] on div "Confirm" at bounding box center [971, 494] width 46 height 18
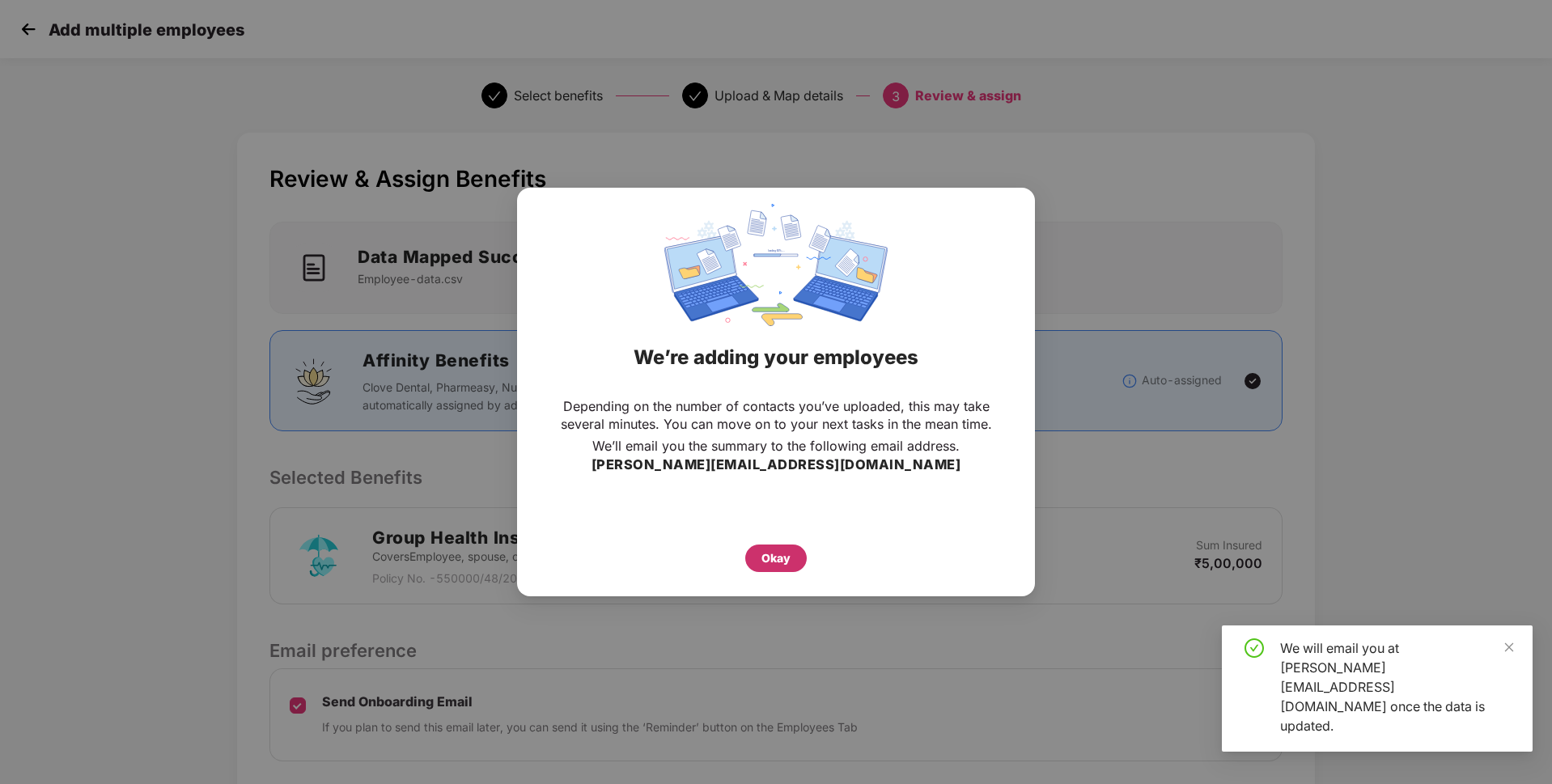
click at [797, 550] on div "Okay" at bounding box center [776, 559] width 61 height 28
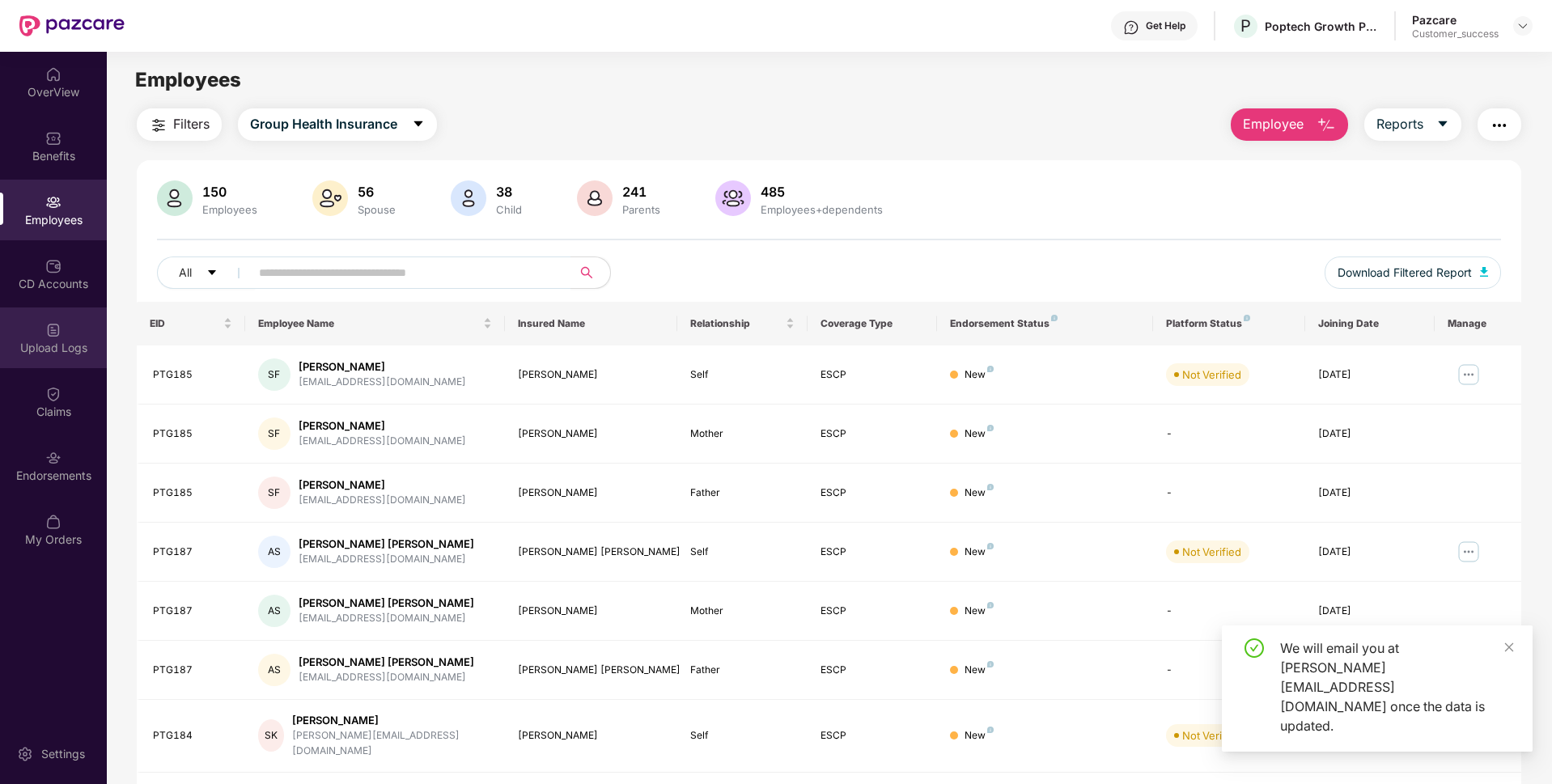
click at [0, 347] on div "Upload Logs" at bounding box center [53, 348] width 107 height 16
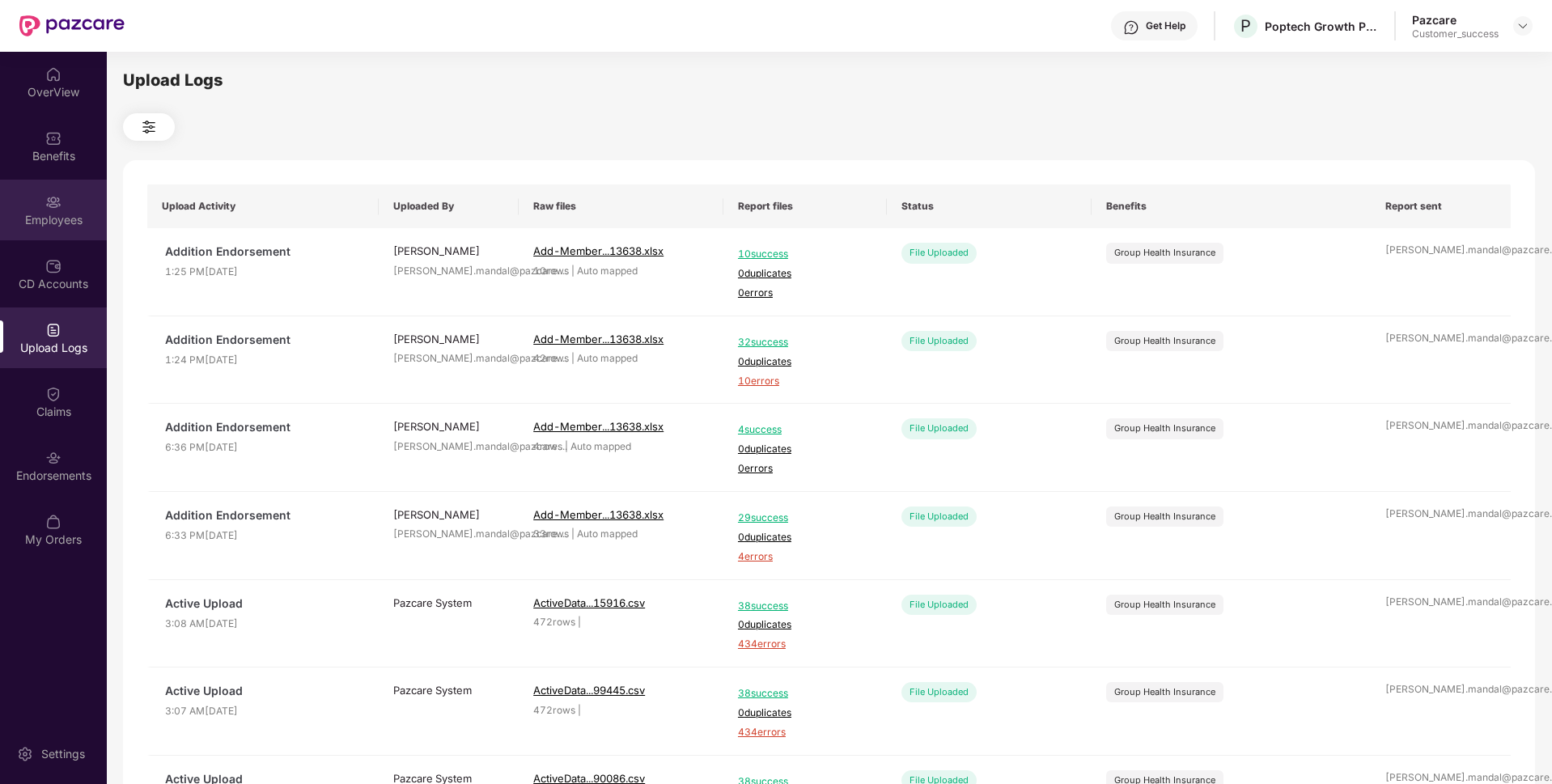
click at [97, 197] on div "Employees" at bounding box center [53, 210] width 107 height 60
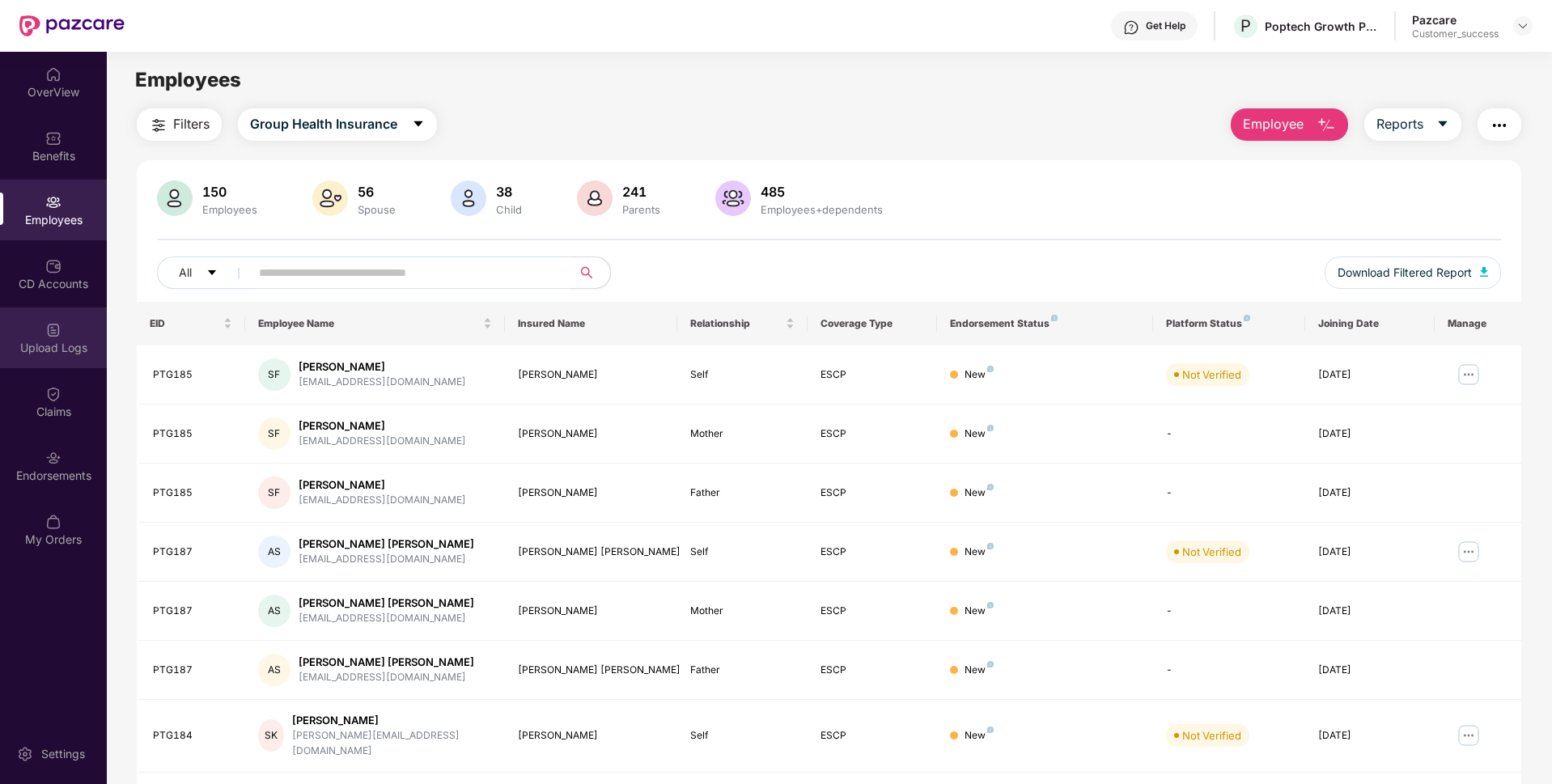
click at [54, 344] on div "Upload Logs" at bounding box center [53, 348] width 107 height 16
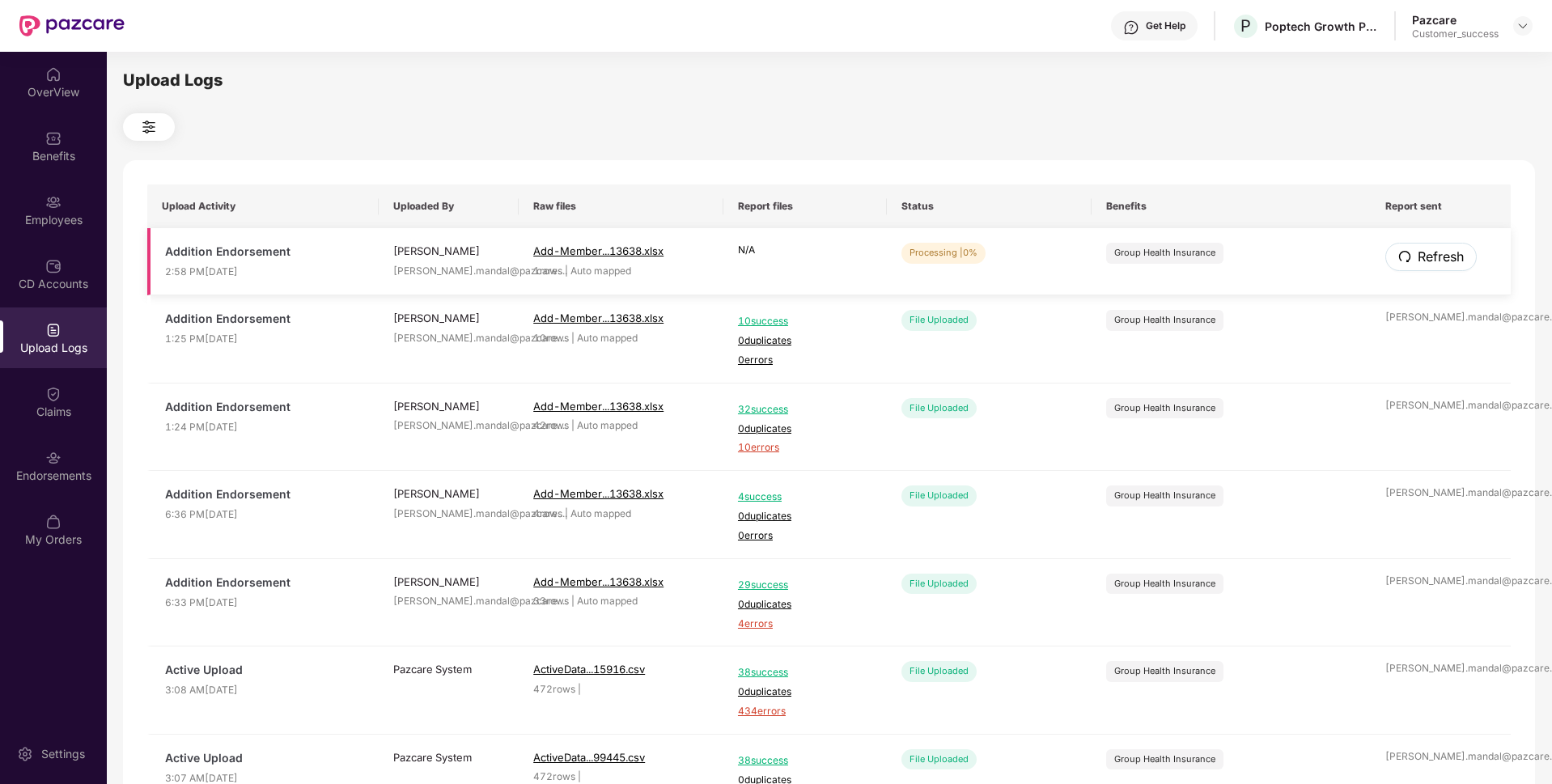
click at [1425, 263] on span "Refresh" at bounding box center [1441, 256] width 46 height 20
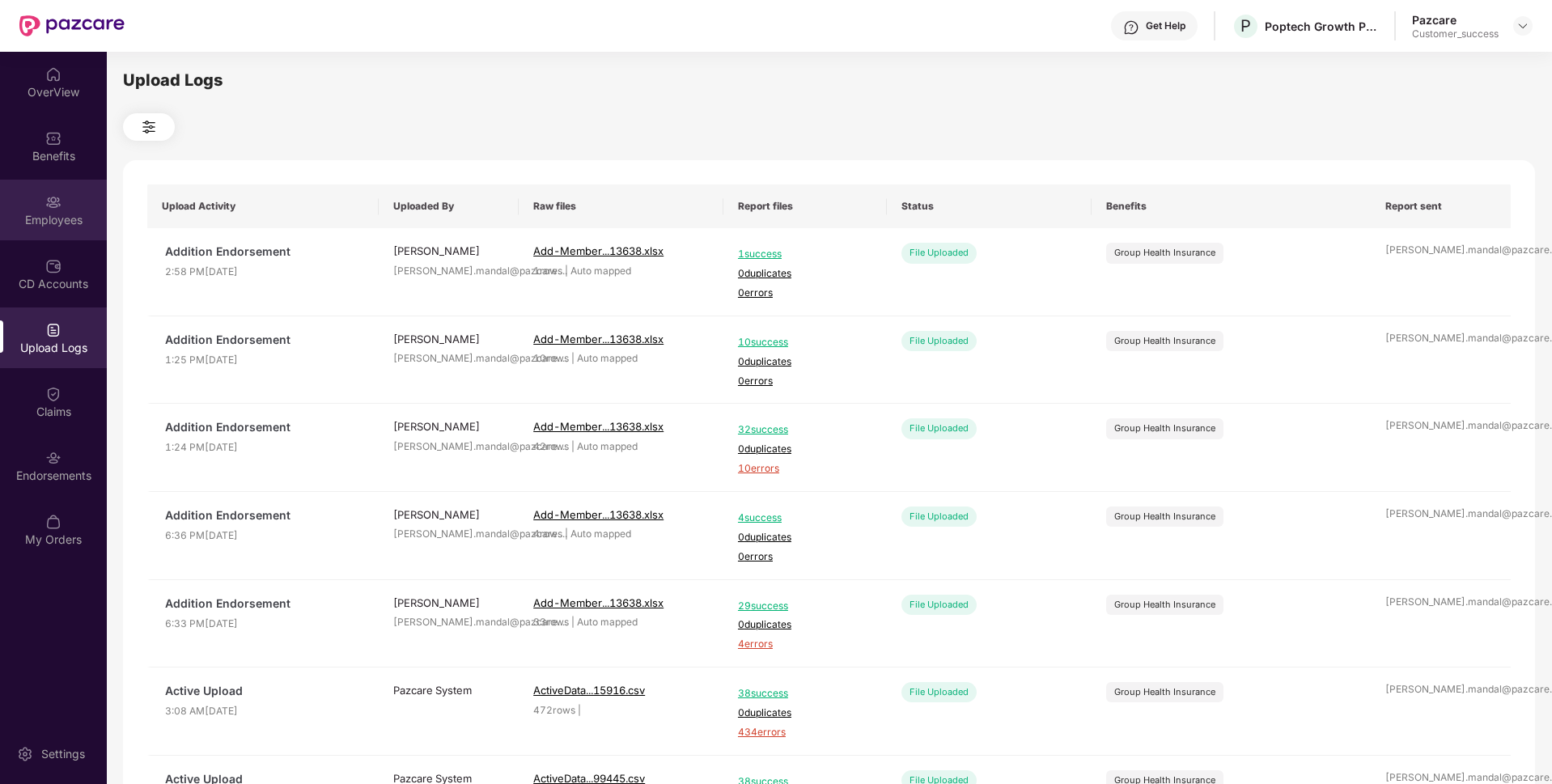
click at [51, 212] on div "Employees" at bounding box center [53, 220] width 107 height 16
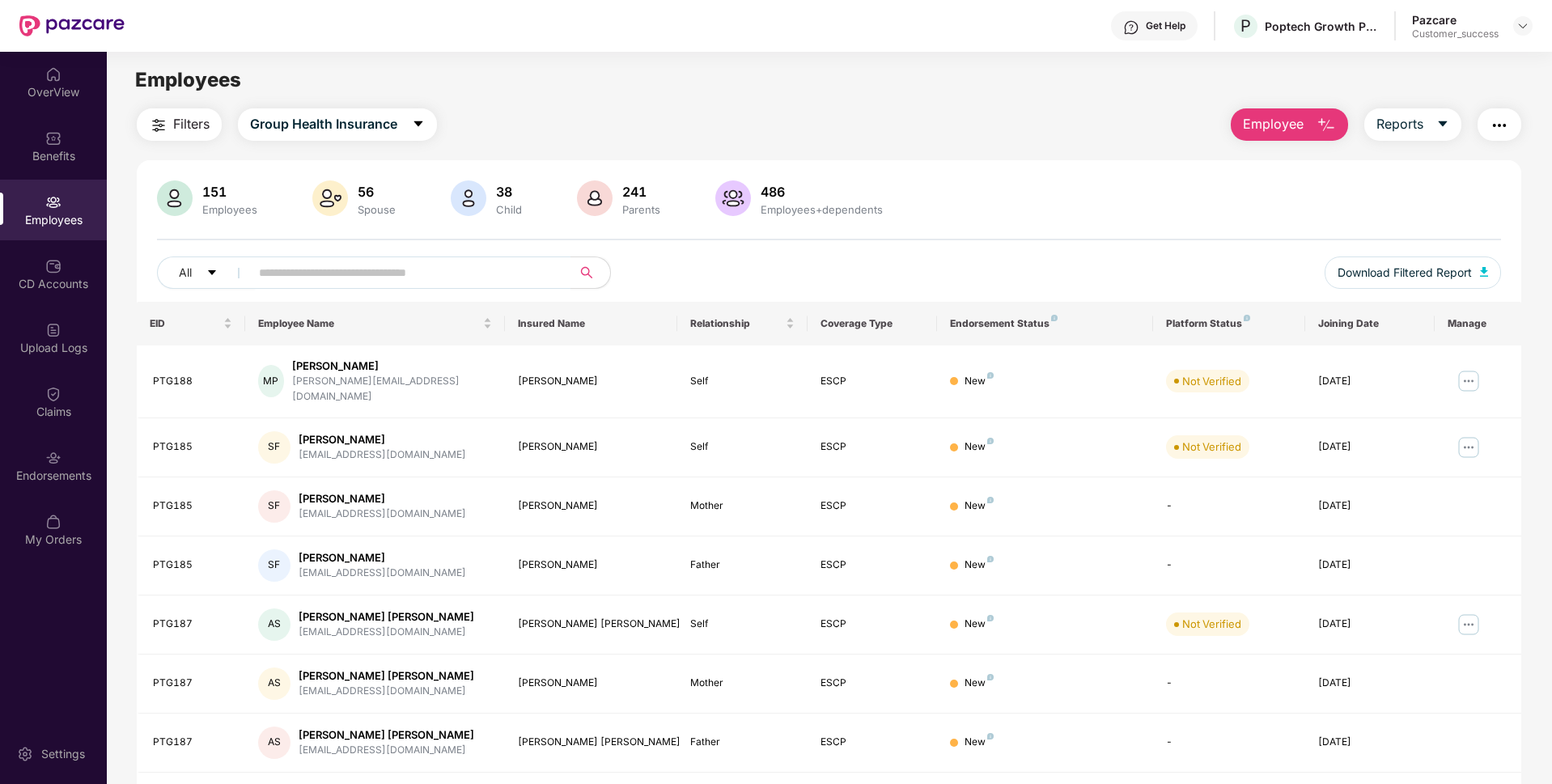
scroll to position [211, 0]
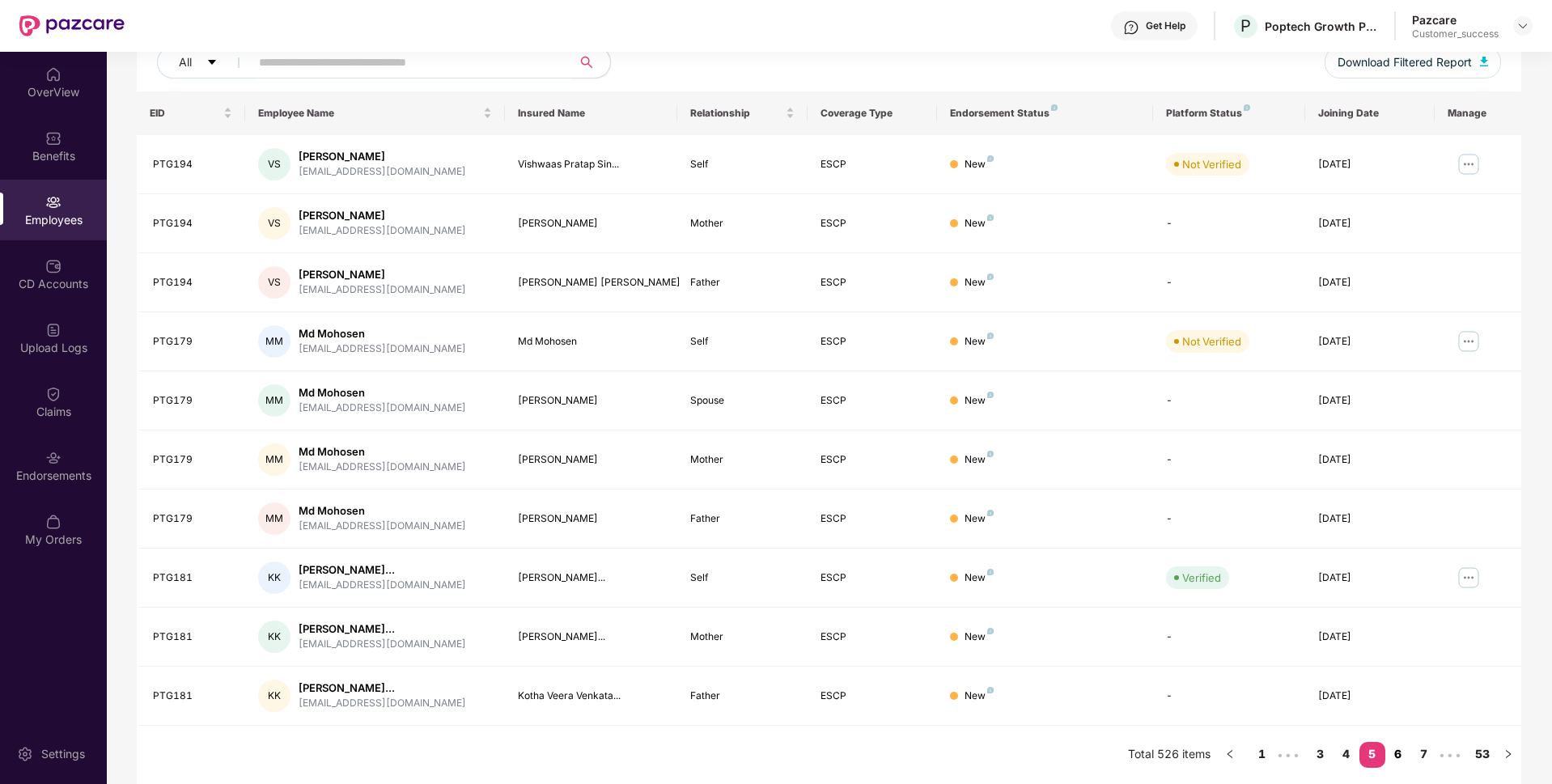
click at [1403, 752] on link "6" at bounding box center [1398, 755] width 26 height 24
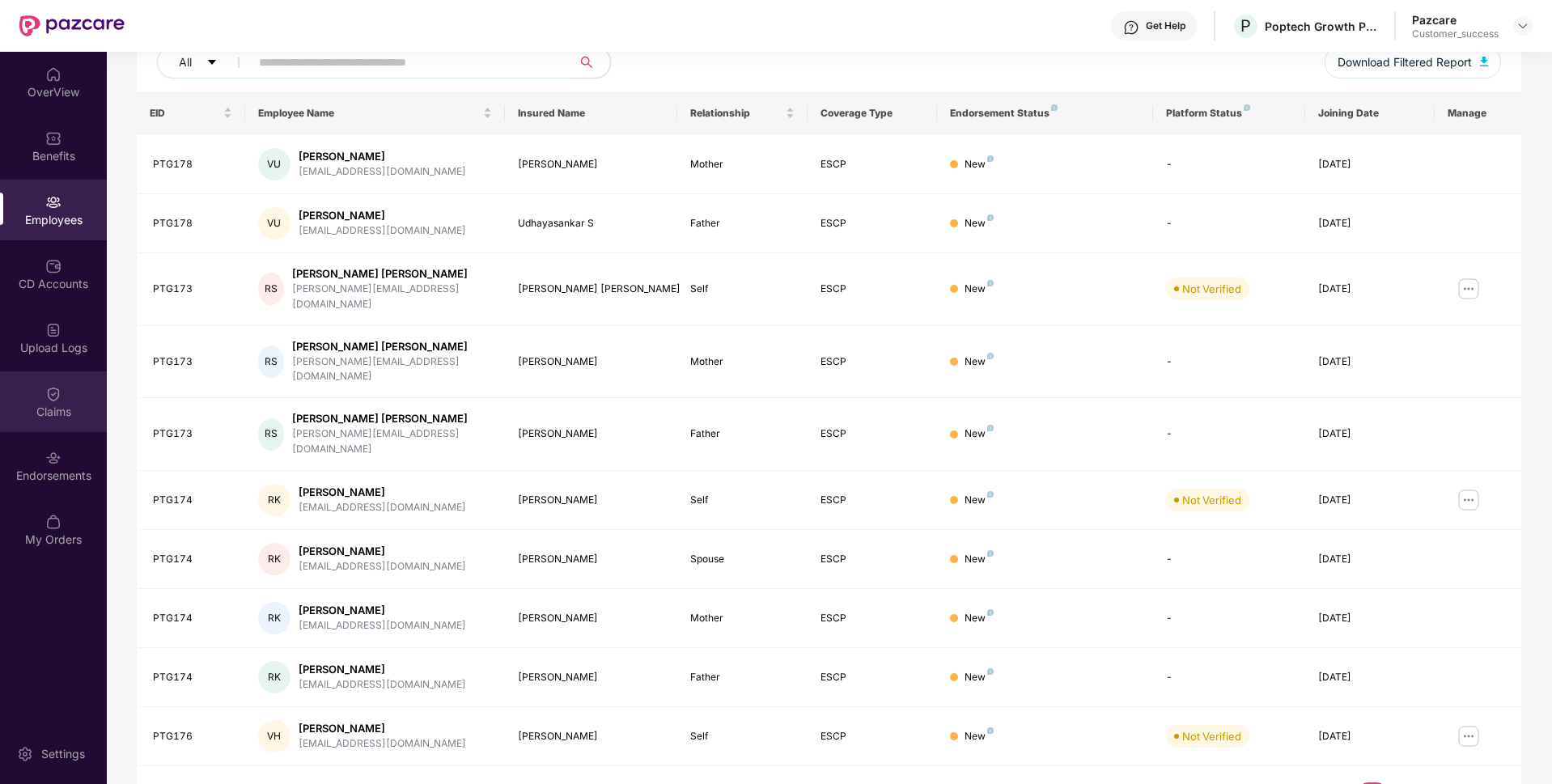
click at [0, 381] on div "Claims" at bounding box center [53, 402] width 107 height 60
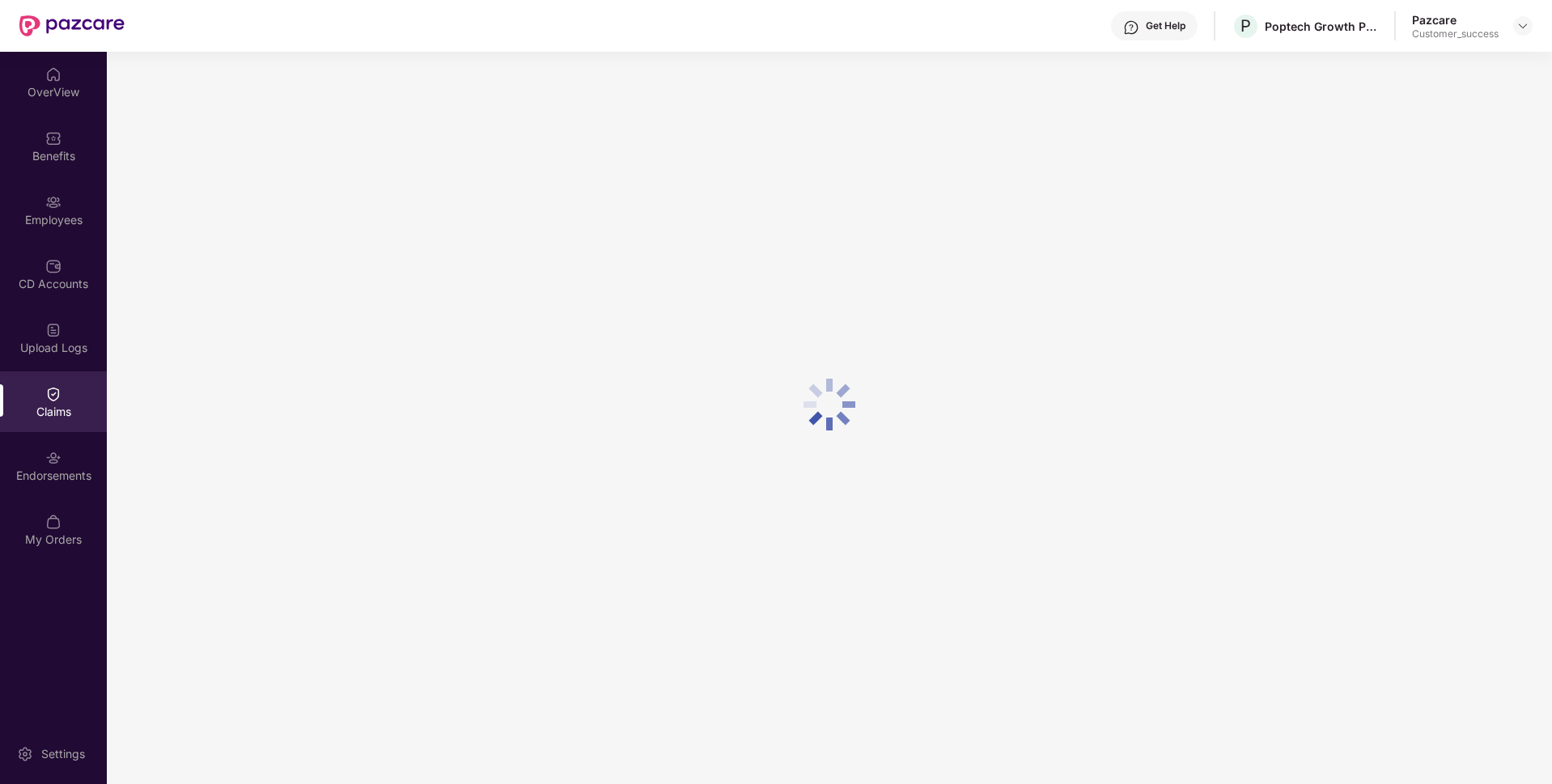
scroll to position [0, 0]
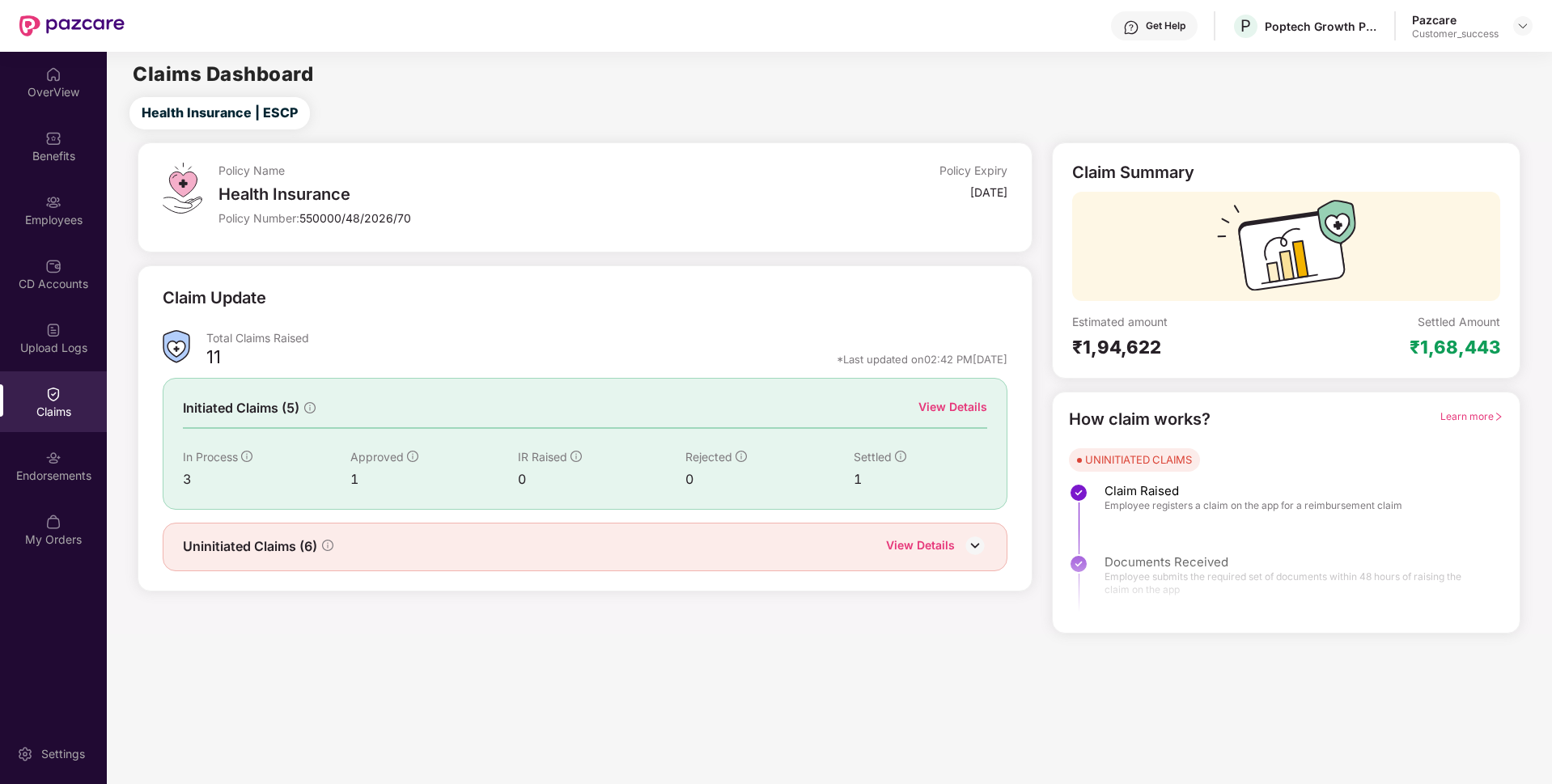
click at [0, 450] on div "Endorsements" at bounding box center [53, 466] width 107 height 60
